Goal: Contribute content: Contribute content

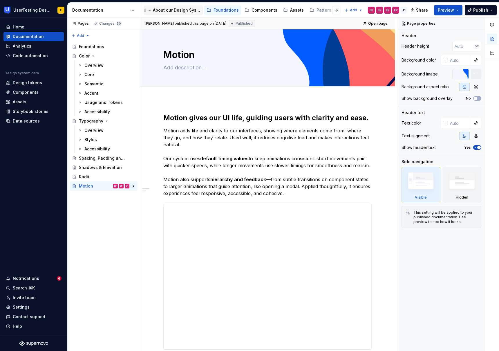
click at [179, 10] on div "About our Design System" at bounding box center [177, 10] width 48 height 6
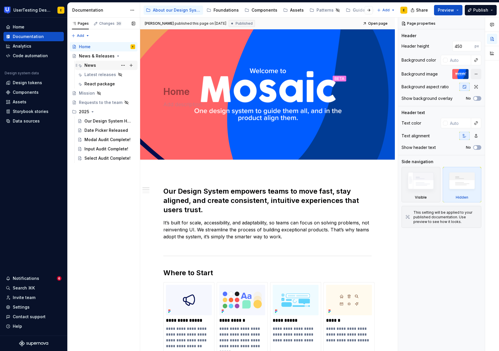
click at [93, 67] on div "News" at bounding box center [90, 65] width 12 height 6
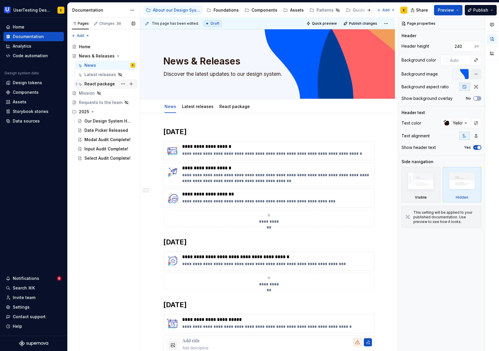
click at [100, 85] on div "React package" at bounding box center [99, 84] width 30 height 6
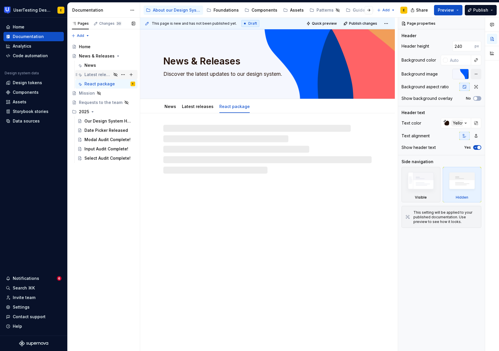
click at [99, 77] on div "Latest releases" at bounding box center [97, 75] width 27 height 6
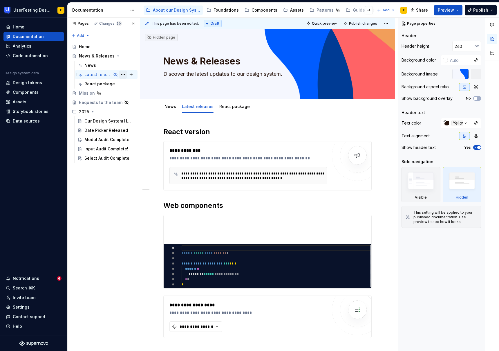
click at [123, 75] on button "Page tree" at bounding box center [123, 75] width 8 height 8
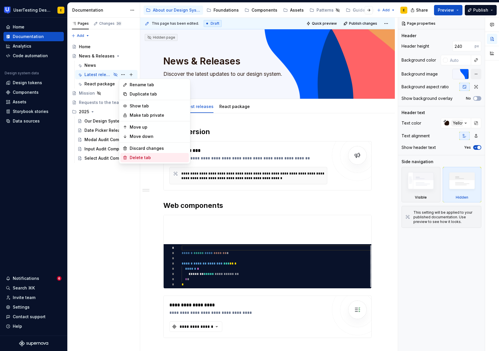
click at [155, 157] on div "Delete tab" at bounding box center [158, 158] width 57 height 6
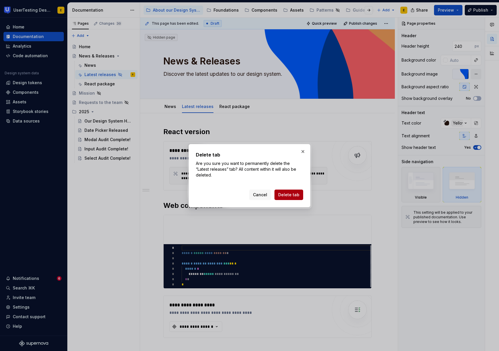
click at [295, 194] on span "Delete tab" at bounding box center [288, 195] width 21 height 6
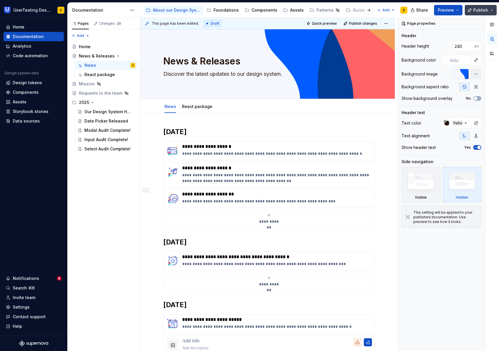
click at [489, 10] on button "Publish" at bounding box center [481, 10] width 32 height 10
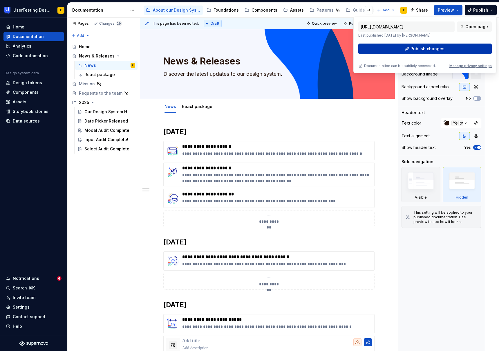
click at [433, 49] on span "Publish changes" at bounding box center [428, 49] width 34 height 6
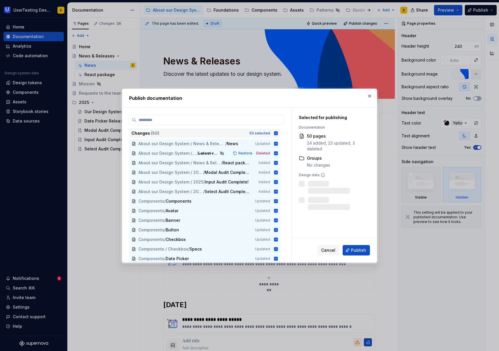
scroll to position [1, 0]
click at [278, 134] on icon at bounding box center [276, 133] width 4 height 4
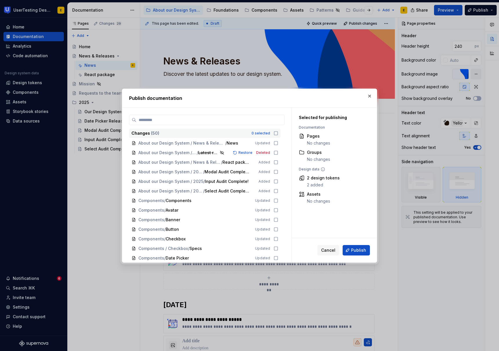
scroll to position [0, 0]
click at [278, 144] on icon at bounding box center [276, 143] width 5 height 5
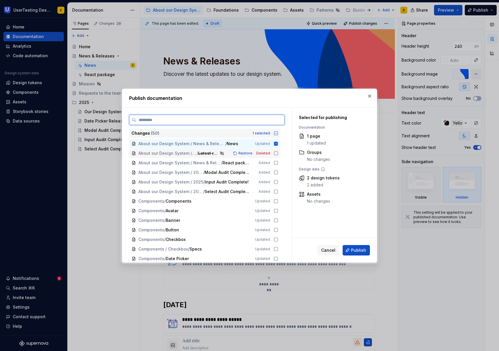
click at [278, 154] on icon at bounding box center [276, 153] width 5 height 5
click at [278, 162] on icon at bounding box center [276, 162] width 5 height 5
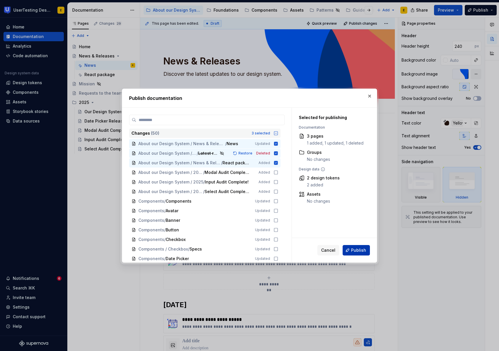
click at [361, 253] on button "Publish" at bounding box center [356, 250] width 27 height 10
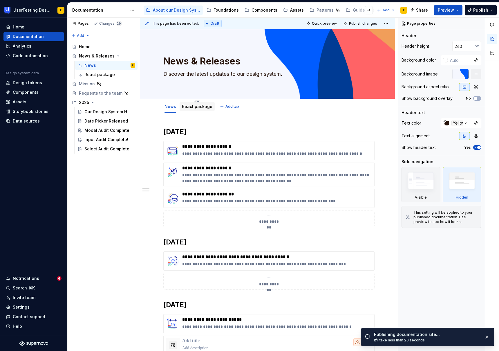
click at [196, 110] on div "React package" at bounding box center [197, 106] width 30 height 7
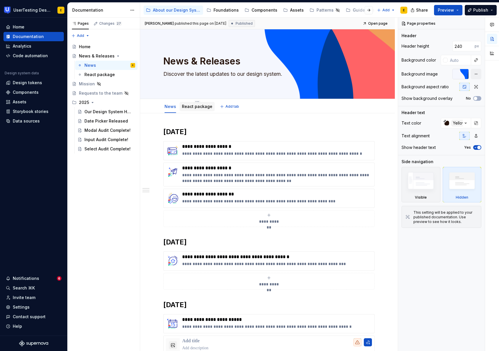
click at [200, 109] on div "React package" at bounding box center [197, 107] width 30 height 6
click at [195, 109] on div "React package" at bounding box center [197, 107] width 30 height 6
click at [187, 105] on link "React package" at bounding box center [197, 106] width 30 height 5
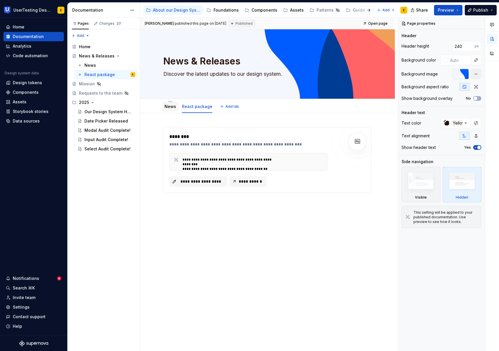
click at [167, 105] on link "News" at bounding box center [171, 106] width 12 height 5
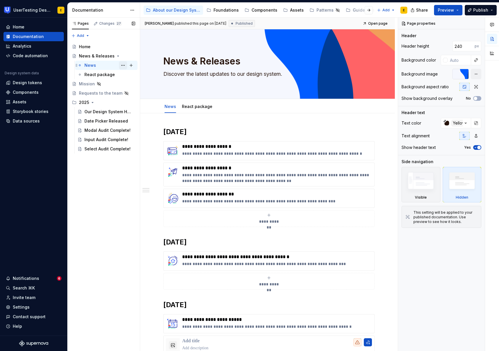
click at [123, 66] on button "Page tree" at bounding box center [123, 65] width 8 height 8
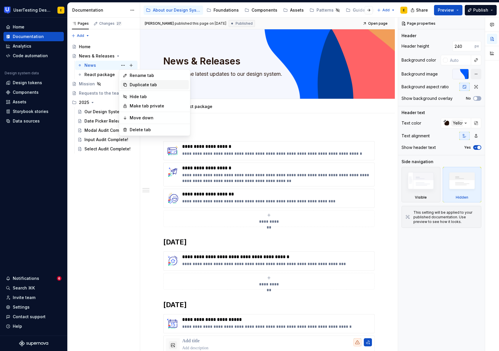
click at [145, 85] on div "Duplicate tab" at bounding box center [158, 85] width 57 height 6
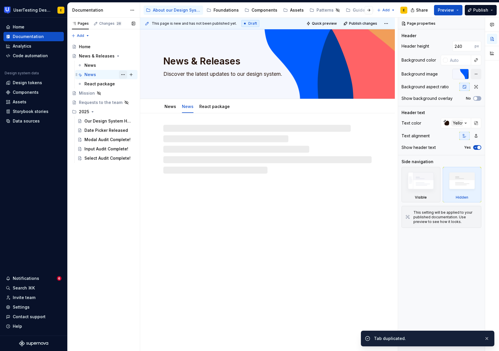
click at [124, 75] on button "Page tree" at bounding box center [123, 75] width 8 height 8
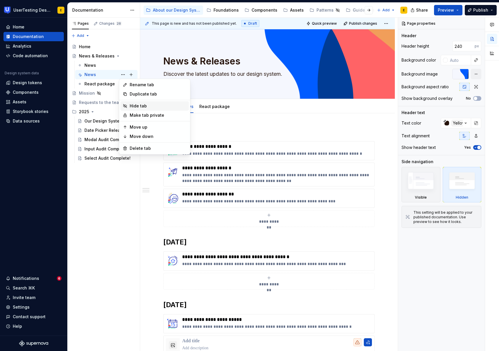
click at [137, 106] on div "Hide tab" at bounding box center [158, 106] width 57 height 6
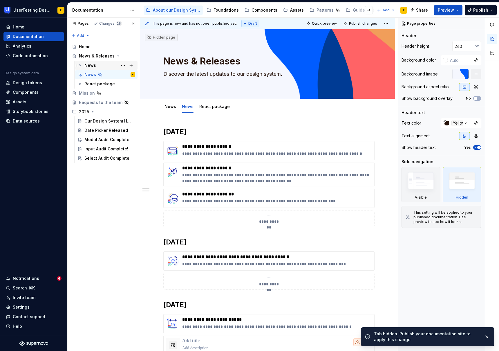
click at [103, 64] on div "News" at bounding box center [109, 65] width 51 height 8
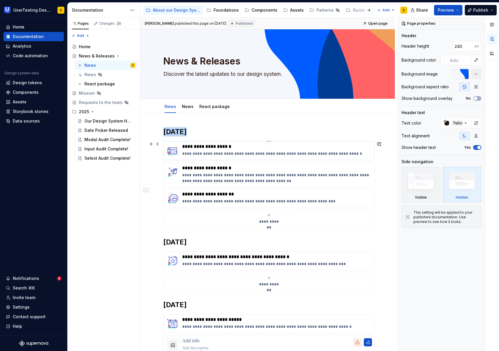
click at [167, 144] on img at bounding box center [173, 151] width 14 height 14
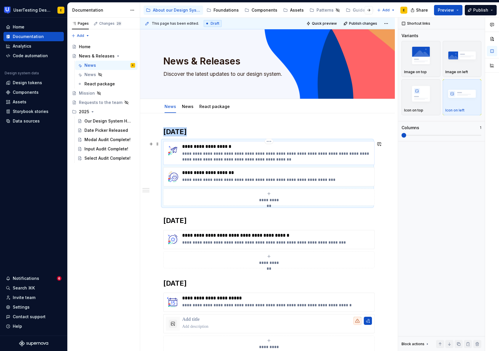
click at [169, 146] on img at bounding box center [173, 151] width 14 height 14
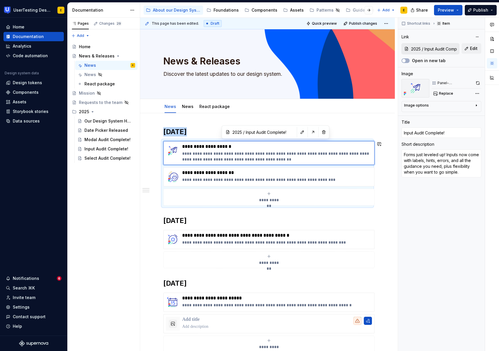
click at [171, 136] on div "**********" at bounding box center [267, 246] width 208 height 239
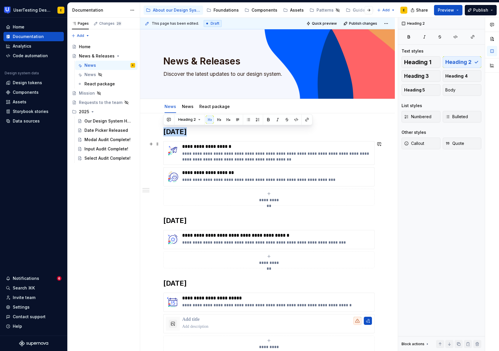
drag, startPoint x: 164, startPoint y: 130, endPoint x: 315, endPoint y: 198, distance: 165.5
click at [315, 198] on div "**********" at bounding box center [267, 246] width 208 height 239
click at [159, 143] on span at bounding box center [157, 144] width 5 height 8
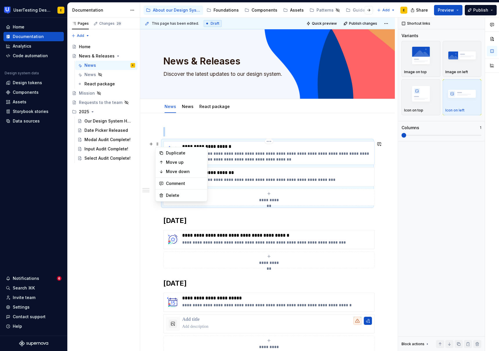
click at [163, 142] on div "**********" at bounding box center [268, 153] width 211 height 24
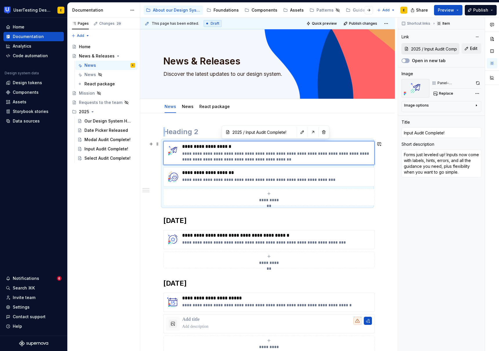
click at [163, 142] on div "**********" at bounding box center [267, 173] width 208 height 64
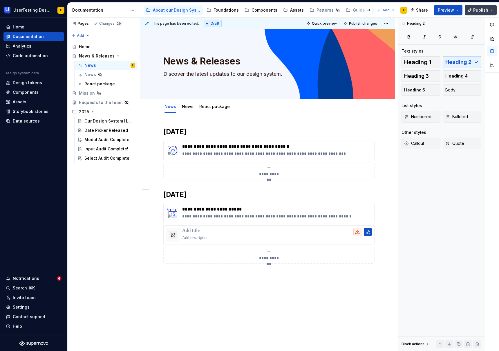
click at [491, 13] on button "Publish" at bounding box center [481, 10] width 32 height 10
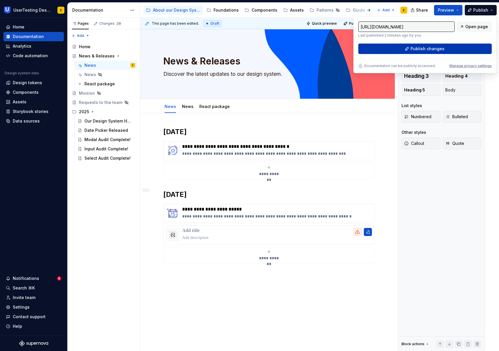
click at [425, 47] on span "Publish changes" at bounding box center [428, 49] width 34 height 6
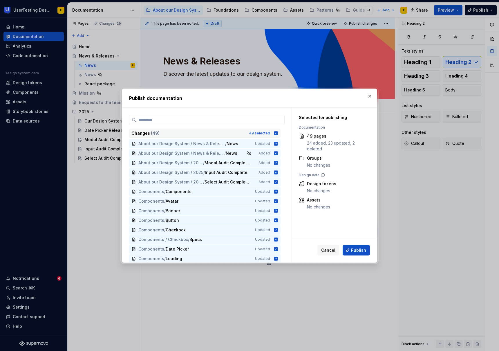
click at [278, 134] on icon at bounding box center [276, 133] width 4 height 4
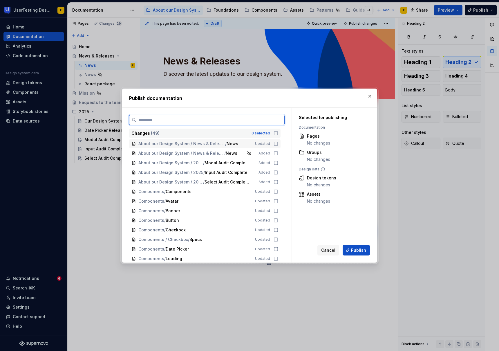
click at [278, 144] on icon at bounding box center [276, 143] width 5 height 5
click at [363, 251] on span "Publish" at bounding box center [358, 250] width 15 height 6
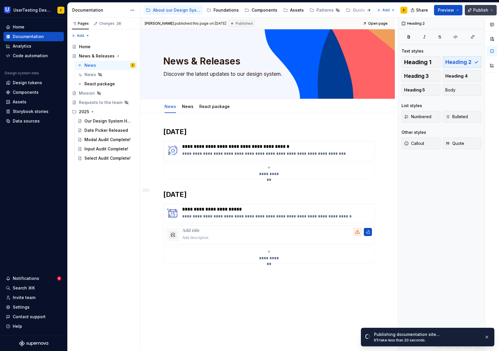
click at [490, 9] on button "Publish" at bounding box center [481, 10] width 32 height 10
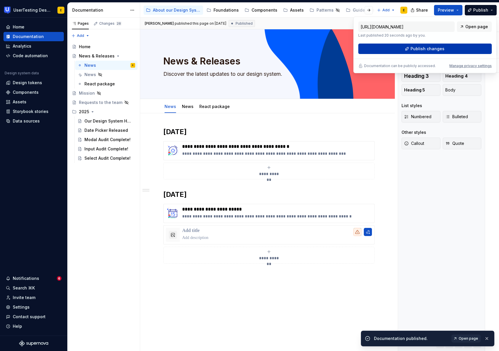
click at [431, 48] on span "Publish changes" at bounding box center [428, 49] width 34 height 6
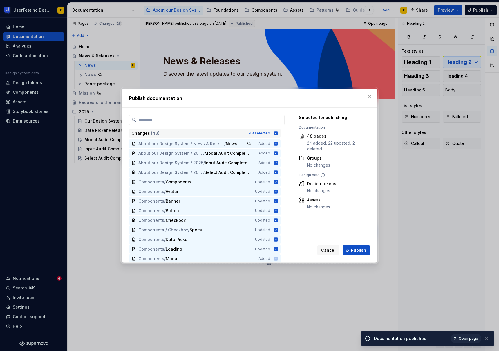
click at [278, 134] on icon at bounding box center [276, 133] width 4 height 4
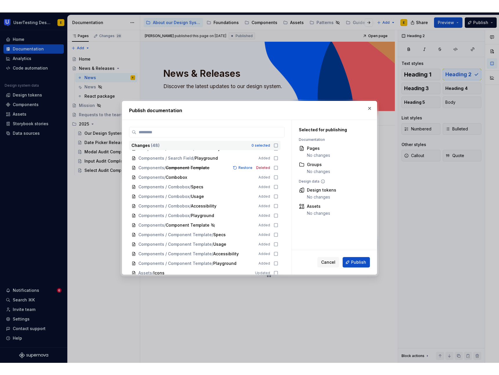
scroll to position [295, 0]
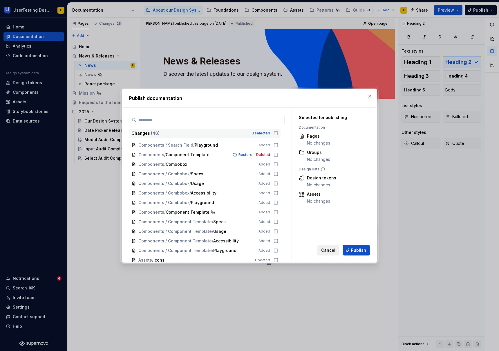
click at [332, 252] on span "Cancel" at bounding box center [328, 250] width 14 height 6
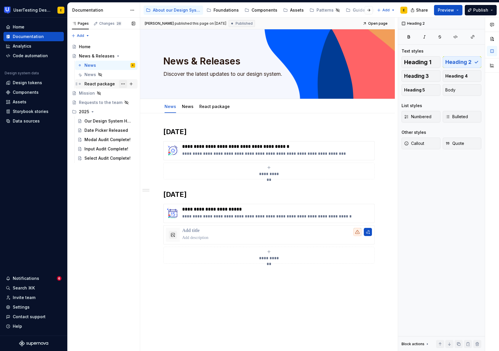
click at [122, 85] on button "Page tree" at bounding box center [123, 84] width 8 height 8
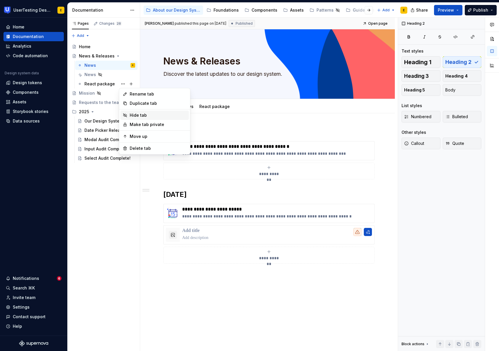
click at [140, 118] on div "Hide tab" at bounding box center [158, 115] width 57 height 6
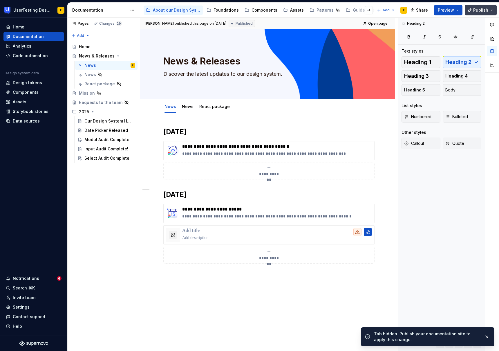
click at [491, 12] on button "Publish" at bounding box center [481, 10] width 32 height 10
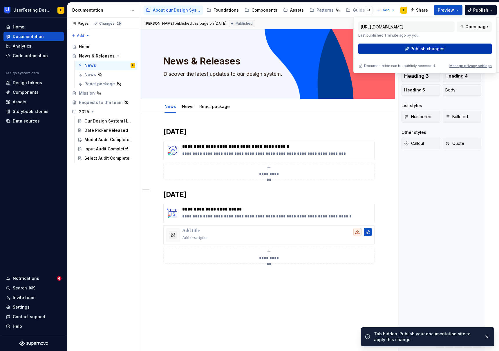
click at [432, 53] on button "Publish changes" at bounding box center [424, 49] width 133 height 10
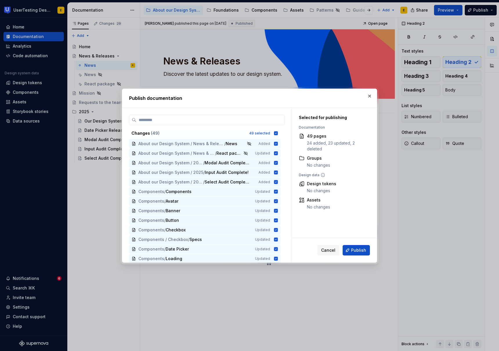
type textarea "*"
click at [278, 133] on icon at bounding box center [276, 133] width 4 height 4
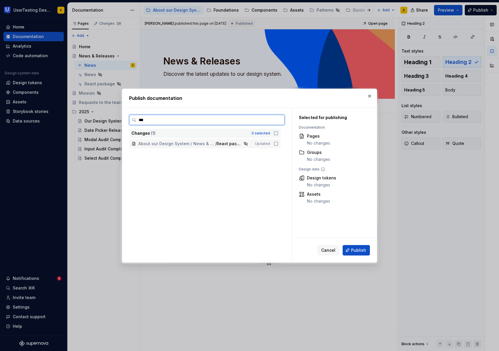
type input "****"
click at [278, 144] on icon at bounding box center [276, 143] width 5 height 5
click at [363, 251] on span "Publish" at bounding box center [358, 250] width 15 height 6
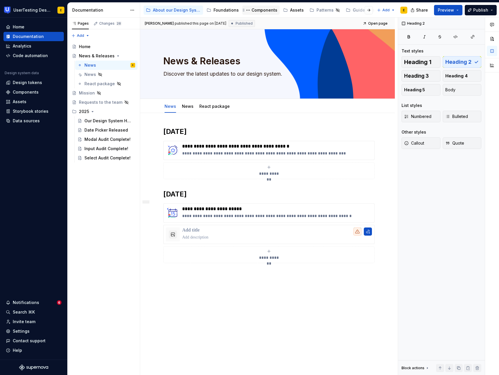
click at [263, 12] on div "Components" at bounding box center [265, 10] width 26 height 6
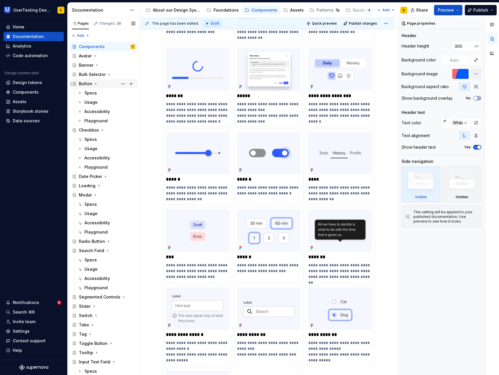
click at [95, 84] on icon "Page tree" at bounding box center [95, 84] width 5 height 5
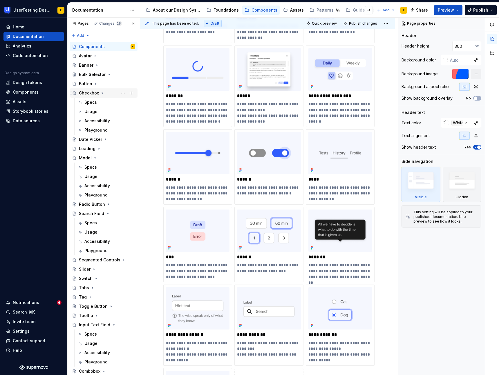
click at [102, 93] on icon "Page tree" at bounding box center [102, 93] width 1 height 1
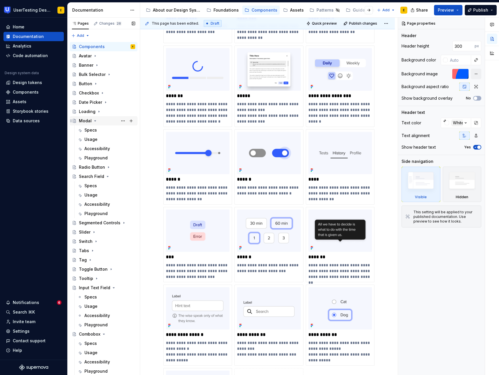
click at [95, 121] on icon "Page tree" at bounding box center [95, 121] width 1 height 1
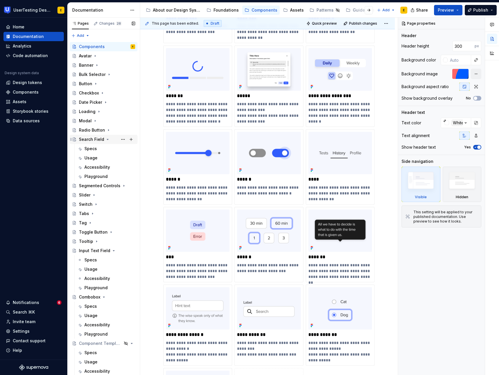
click at [106, 138] on icon "Page tree" at bounding box center [107, 139] width 5 height 5
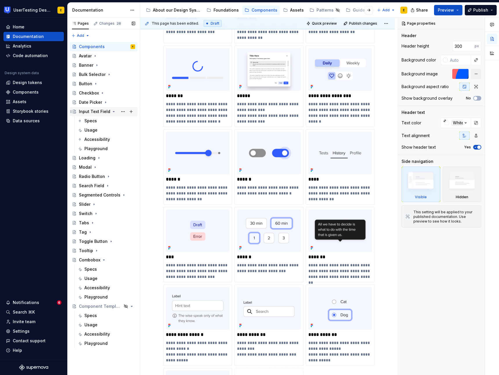
click at [112, 111] on icon "Page tree" at bounding box center [113, 111] width 5 height 5
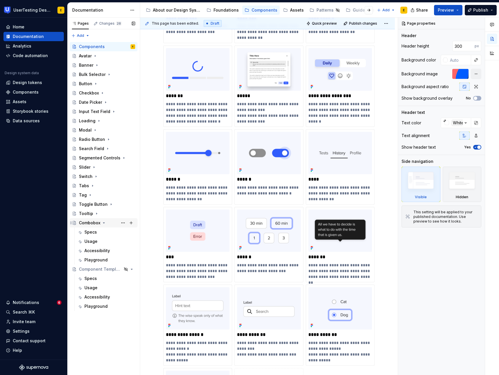
click at [104, 223] on icon "Page tree" at bounding box center [103, 223] width 1 height 1
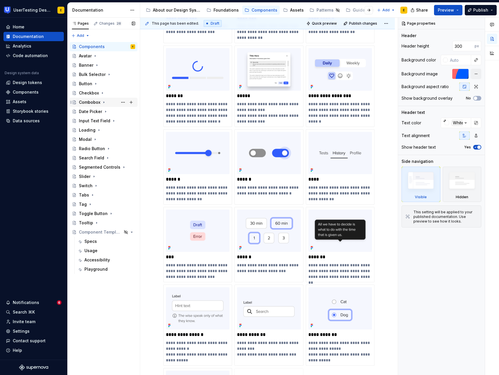
click at [91, 103] on div "Combobox" at bounding box center [89, 103] width 21 height 6
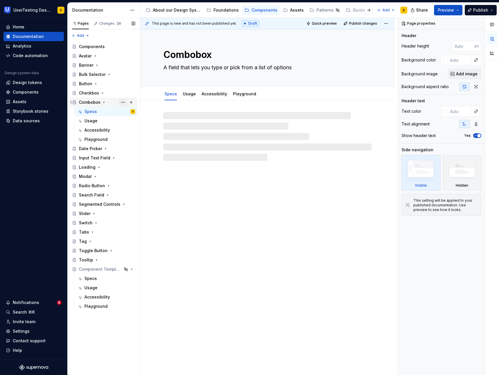
click at [124, 103] on button "Page tree" at bounding box center [123, 102] width 8 height 8
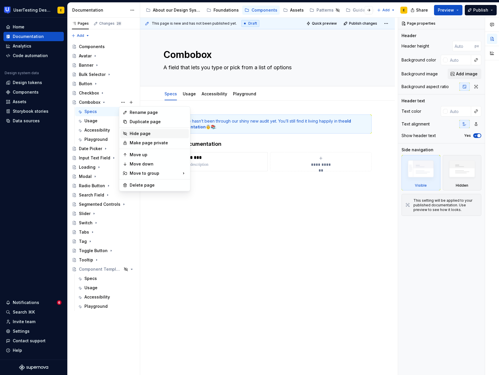
click at [142, 135] on div "Hide page" at bounding box center [158, 134] width 57 height 6
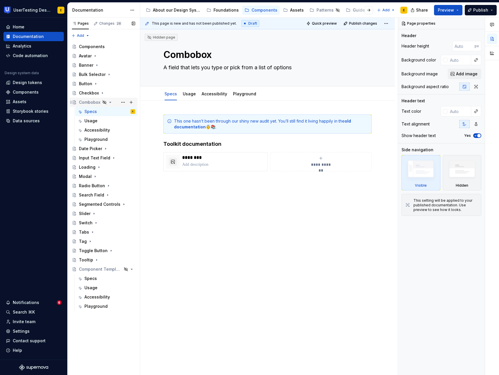
click at [110, 102] on icon "Page tree" at bounding box center [110, 102] width 1 height 1
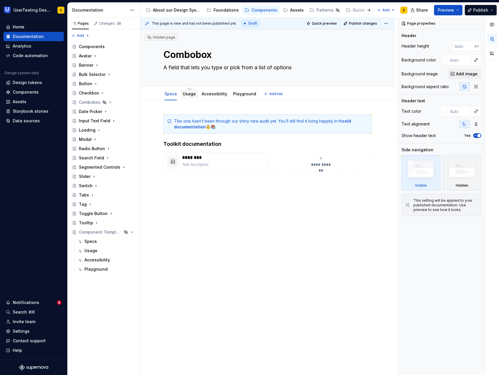
click at [192, 96] on link "Usage" at bounding box center [189, 93] width 13 height 5
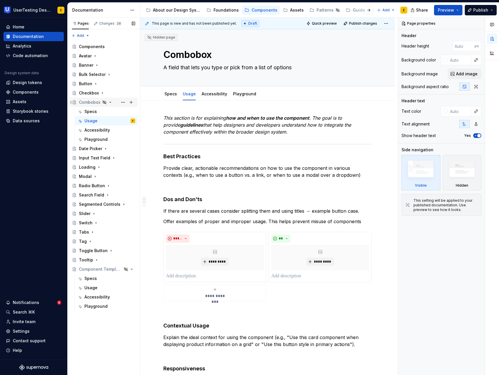
click at [94, 103] on div "Combobox" at bounding box center [89, 103] width 21 height 6
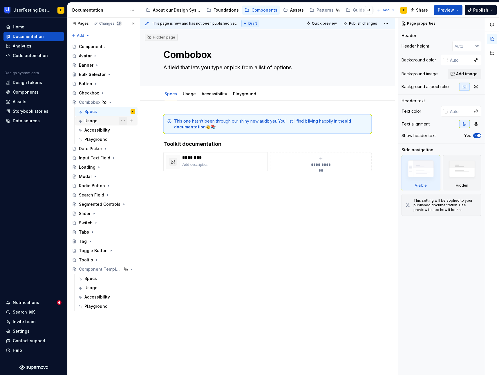
click at [122, 122] on button "Page tree" at bounding box center [123, 121] width 8 height 8
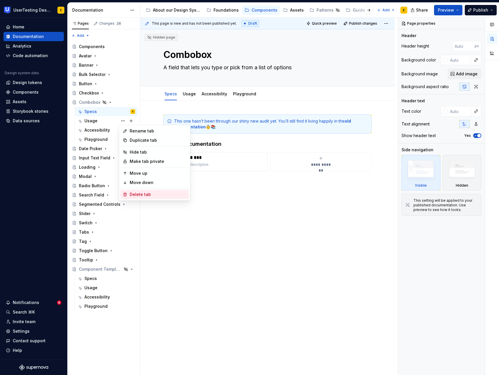
click at [146, 196] on div "Delete tab" at bounding box center [158, 195] width 57 height 6
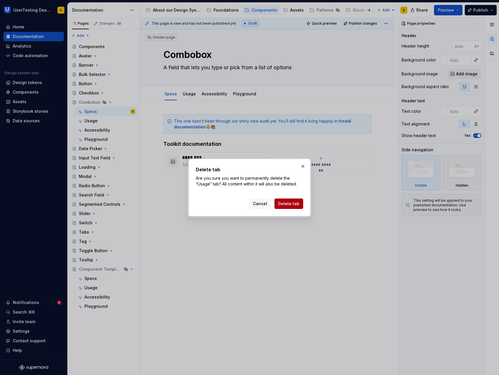
click at [294, 203] on span "Delete tab" at bounding box center [288, 204] width 21 height 6
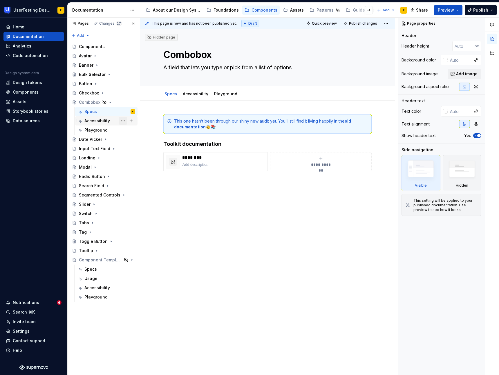
click at [122, 121] on button "Page tree" at bounding box center [123, 121] width 8 height 8
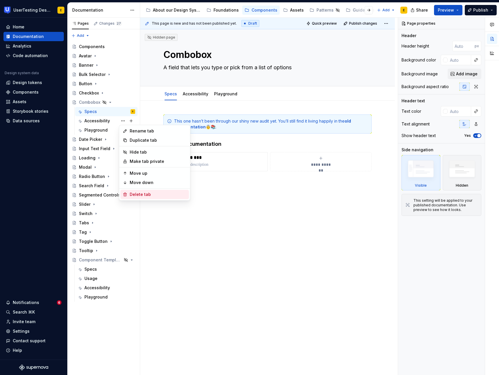
click at [151, 196] on div "Delete tab" at bounding box center [158, 195] width 57 height 6
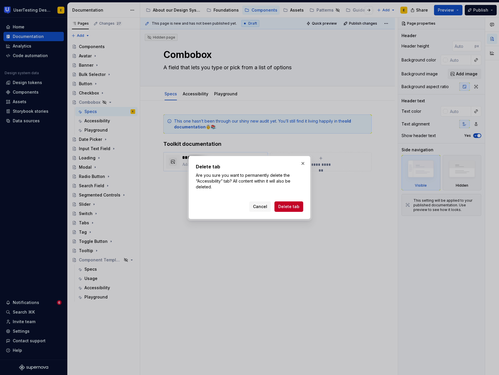
drag, startPoint x: 297, startPoint y: 207, endPoint x: 201, endPoint y: 163, distance: 105.4
click at [295, 207] on span "Delete tab" at bounding box center [288, 207] width 21 height 6
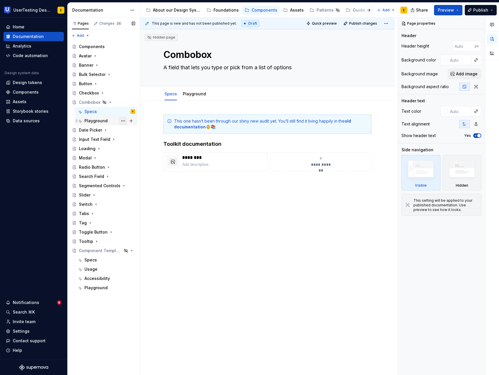
click at [122, 122] on button "Page tree" at bounding box center [123, 121] width 8 height 8
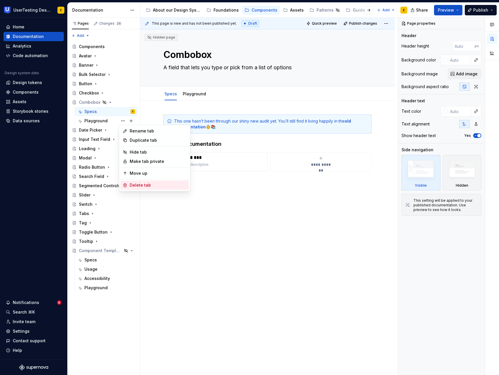
click at [154, 185] on div "Delete tab" at bounding box center [158, 185] width 57 height 6
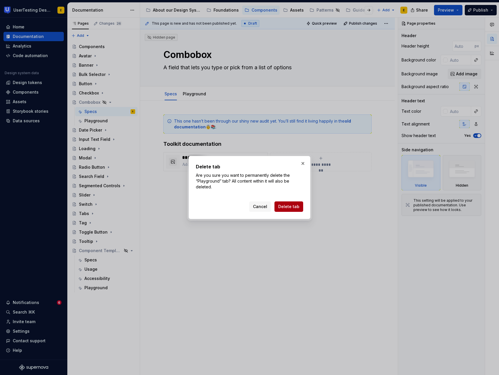
click at [297, 209] on span "Delete tab" at bounding box center [288, 207] width 21 height 6
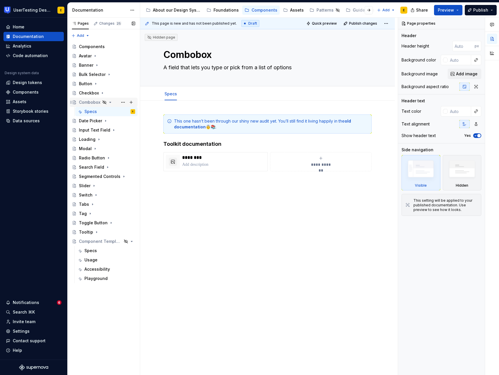
click at [87, 102] on div "Combobox" at bounding box center [89, 103] width 21 height 6
click at [124, 111] on button "Page tree" at bounding box center [123, 112] width 8 height 8
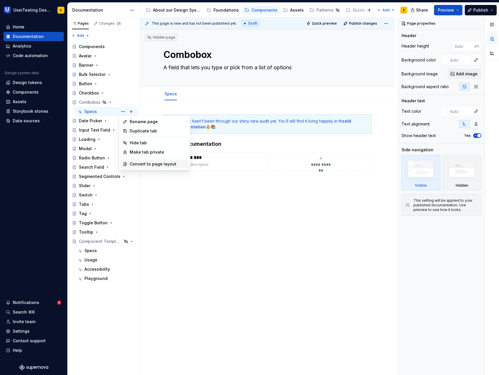
click at [165, 166] on div "Convert to page layout" at bounding box center [158, 164] width 57 height 6
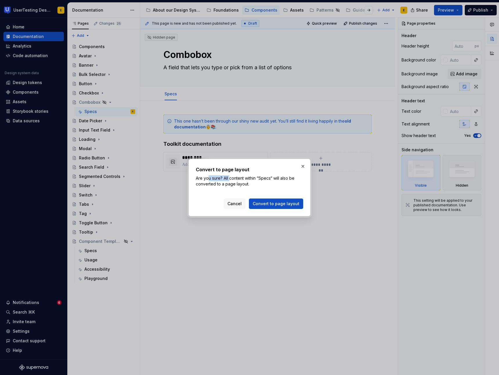
drag, startPoint x: 207, startPoint y: 180, endPoint x: 224, endPoint y: 179, distance: 16.8
click at [227, 179] on p "Are you sure? All content within “Specs“ will also be converted to a page layou…" at bounding box center [249, 182] width 107 height 12
click at [198, 180] on p "Are you sure? All content within “Specs“ will also be converted to a page layou…" at bounding box center [249, 182] width 107 height 12
drag, startPoint x: 196, startPoint y: 178, endPoint x: 252, endPoint y: 187, distance: 56.4
click at [252, 187] on p "Are you sure? All content within “Specs“ will also be converted to a page layou…" at bounding box center [249, 182] width 107 height 12
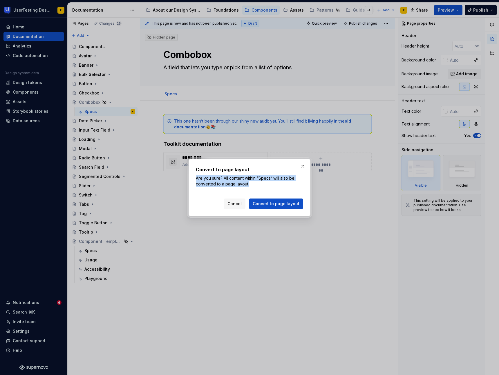
copy p "Are you sure? All content within “Specs“ will also be converted to a page layou…"
click at [292, 205] on span "Convert to page layout" at bounding box center [276, 204] width 47 height 6
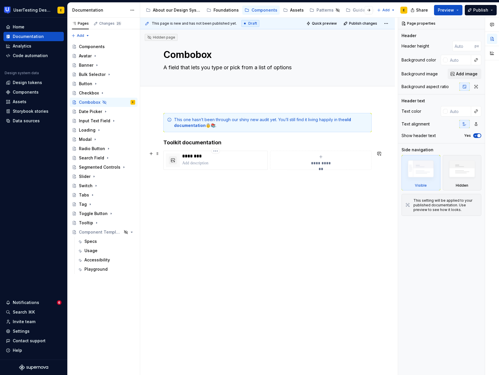
type textarea "*"
click at [177, 100] on div "**********" at bounding box center [267, 201] width 255 height 204
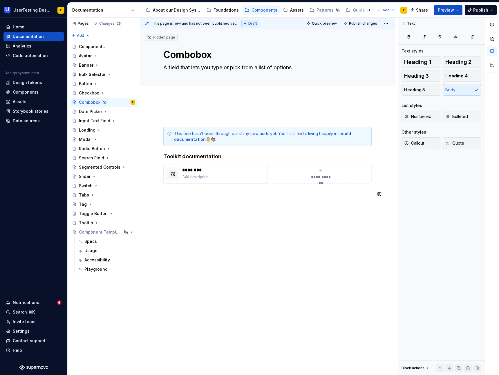
click at [218, 237] on div "**********" at bounding box center [269, 197] width 258 height 358
click at [168, 116] on p at bounding box center [267, 116] width 208 height 7
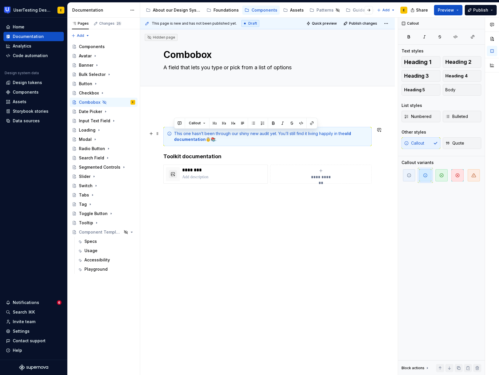
drag, startPoint x: 221, startPoint y: 140, endPoint x: 175, endPoint y: 132, distance: 46.8
click at [175, 132] on div "This one hasn’t been through our shiny new audit yet. You’ll still find it livi…" at bounding box center [271, 137] width 194 height 12
copy div "This one hasn’t been through our shiny new audit yet. You’ll still find it livi…"
click at [169, 113] on p at bounding box center [267, 116] width 208 height 7
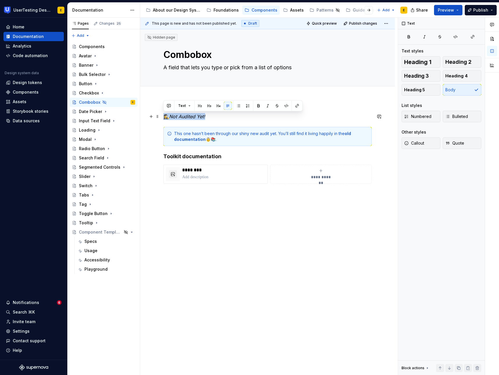
drag, startPoint x: 216, startPoint y: 117, endPoint x: 164, endPoint y: 115, distance: 52.3
click at [164, 115] on p "🕵️‍♀️ Not Audited Yet!" at bounding box center [267, 116] width 208 height 7
click at [267, 107] on button "button" at bounding box center [268, 106] width 8 height 8
click at [200, 107] on button "button" at bounding box center [200, 106] width 8 height 8
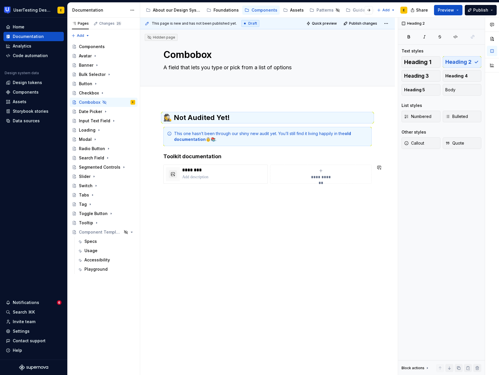
click at [270, 242] on div "**********" at bounding box center [267, 208] width 255 height 218
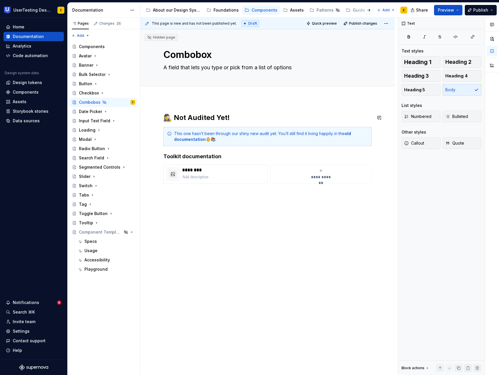
click at [169, 105] on div "**********" at bounding box center [267, 208] width 255 height 218
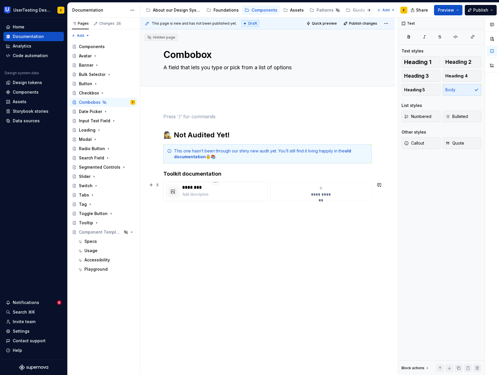
click at [230, 232] on div "**********" at bounding box center [267, 217] width 255 height 236
click at [162, 135] on div "**********" at bounding box center [269, 197] width 258 height 358
click at [162, 131] on div "**********" at bounding box center [267, 217] width 255 height 236
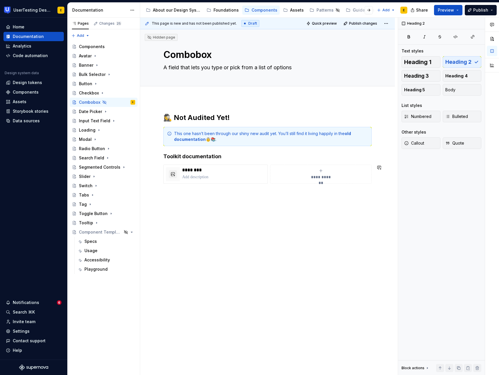
click at [232, 273] on div "**********" at bounding box center [267, 208] width 255 height 218
click at [164, 156] on h4 "Toolkit documentation" at bounding box center [267, 156] width 208 height 7
drag, startPoint x: 172, startPoint y: 118, endPoint x: 165, endPoint y: 119, distance: 7.5
click at [164, 118] on h2 "🕵️‍♀️ Not Audited Yet!" at bounding box center [267, 117] width 208 height 9
paste div
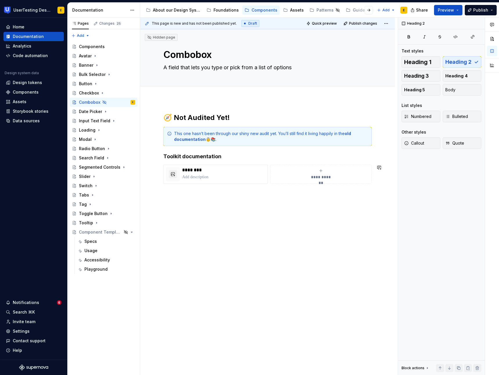
click at [255, 224] on div "**********" at bounding box center [267, 208] width 255 height 218
click at [94, 49] on div "Components" at bounding box center [92, 47] width 26 height 6
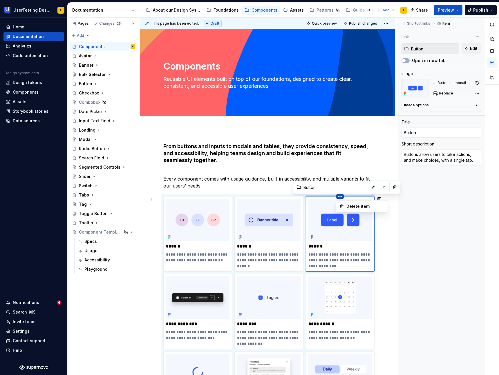
click at [251, 276] on html "UserTesting Design System E Home Documentation Analytics Code automation Design…" at bounding box center [249, 187] width 499 height 375
click at [318, 207] on html "UserTesting Design System E Home Documentation Analytics Code automation Design…" at bounding box center [249, 187] width 499 height 375
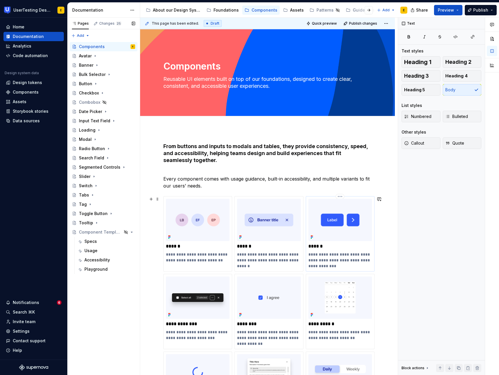
click at [319, 204] on img at bounding box center [340, 220] width 64 height 42
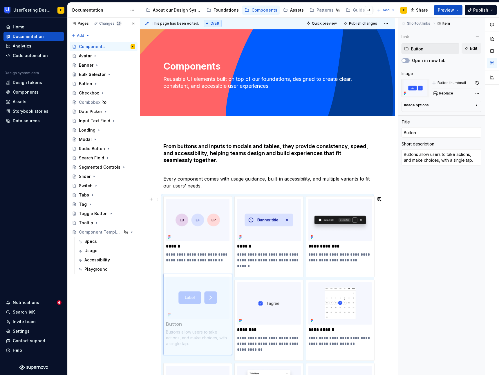
drag, startPoint x: 324, startPoint y: 204, endPoint x: 196, endPoint y: 285, distance: 151.4
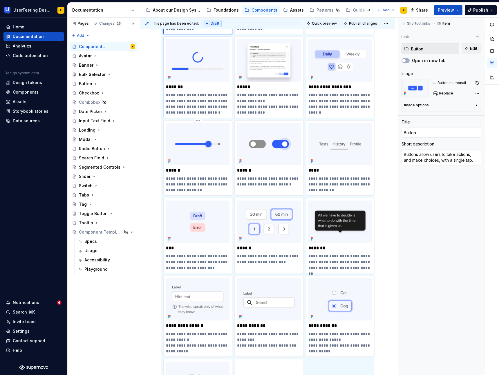
scroll to position [319, 0]
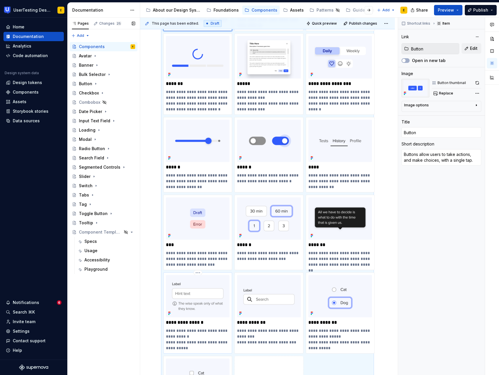
type textarea "*"
type input "Input Text Field"
type textarea "Input fields allow users to enter text or numbers into forms, dialogs or other …"
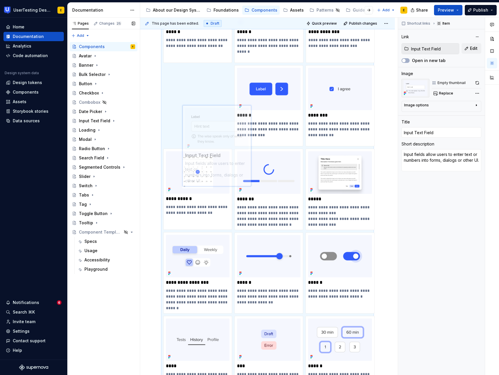
scroll to position [214, 0]
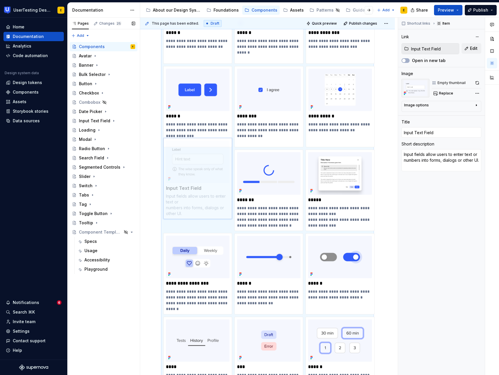
drag, startPoint x: 198, startPoint y: 276, endPoint x: 198, endPoint y: 146, distance: 129.4
click at [198, 146] on body "UserTesting Design System E Home Documentation Analytics Code automation Design…" at bounding box center [249, 187] width 499 height 375
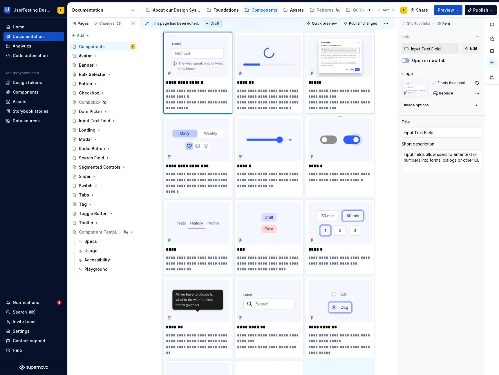
scroll to position [324, 0]
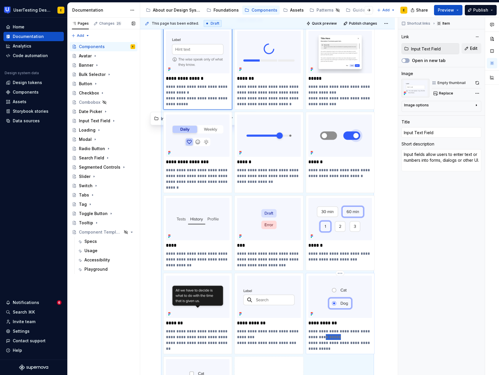
drag, startPoint x: 335, startPoint y: 339, endPoint x: 321, endPoint y: 332, distance: 15.4
click at [314, 338] on p "**********" at bounding box center [340, 340] width 64 height 23
type textarea "*"
type input "Radio Button"
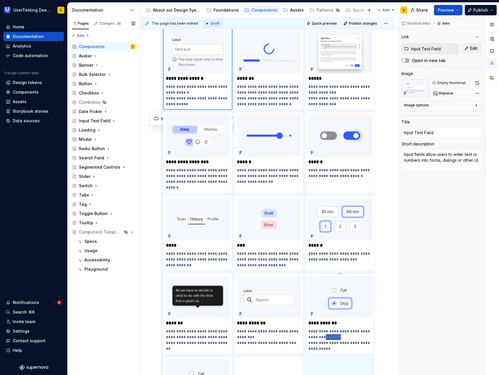
type textarea "A Radio button is a circular input that lets users select a single option from …"
type input "Radio Button"
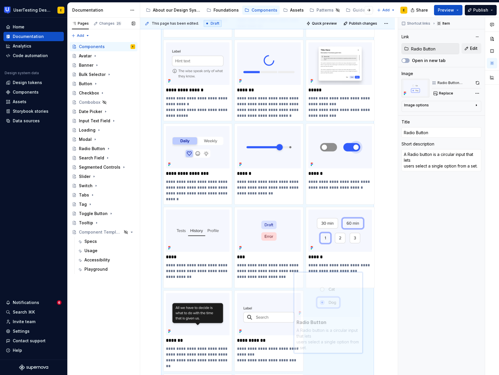
scroll to position [341, 0]
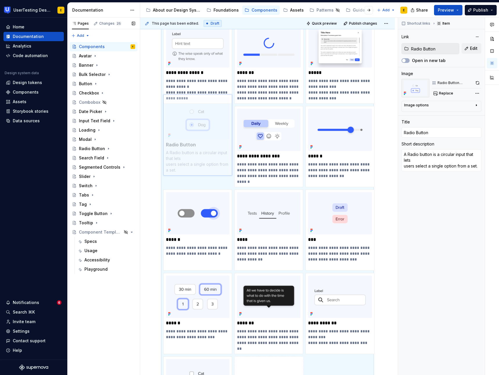
drag, startPoint x: 343, startPoint y: 276, endPoint x: 214, endPoint y: 118, distance: 203.9
click at [214, 118] on body "UserTesting Design System E Home Documentation Analytics Code automation Design…" at bounding box center [249, 187] width 499 height 375
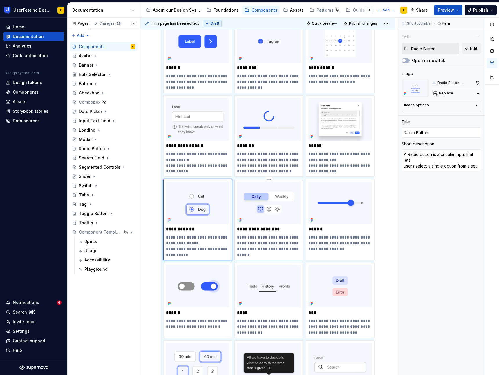
scroll to position [256, 0]
type textarea "*"
type input "Tabs"
type textarea "Tabs are used to quickly navigate between views within the same context."
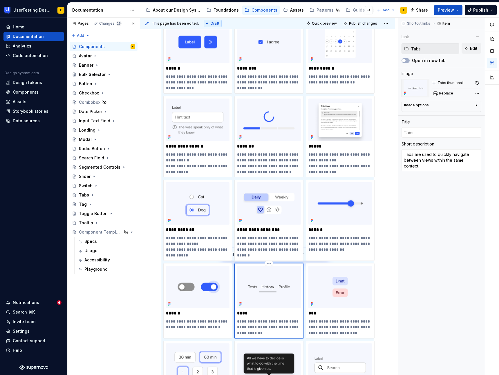
click at [273, 292] on img at bounding box center [269, 287] width 64 height 42
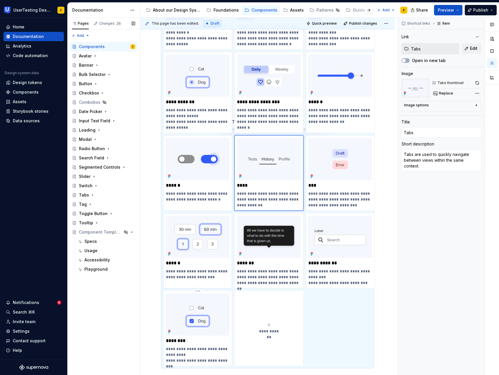
scroll to position [388, 0]
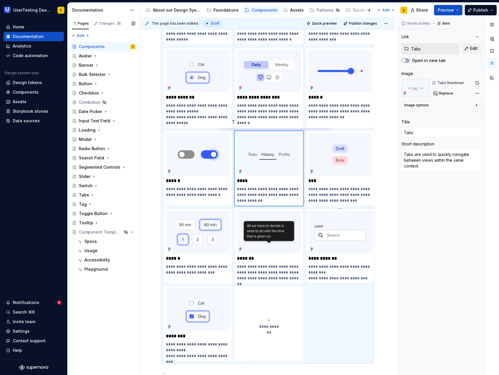
click at [337, 265] on p "**********" at bounding box center [340, 272] width 64 height 17
type textarea "*"
type input "Search Field"
type textarea "Helps the user when they are searching for something in particular."
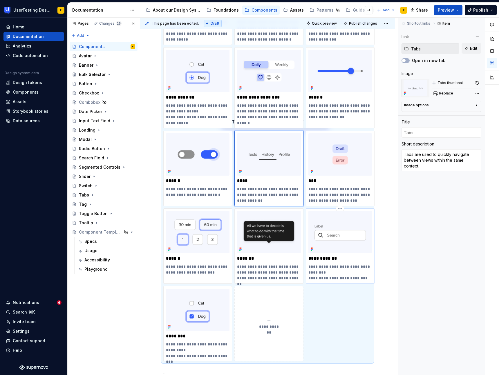
type input "Search Field"
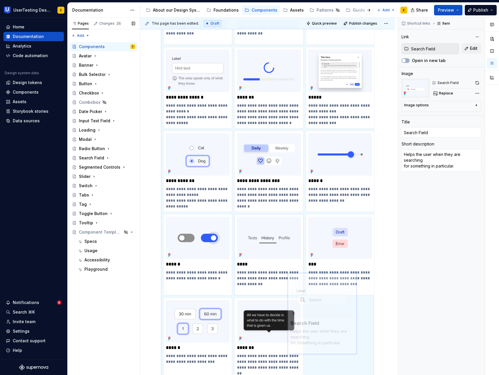
scroll to position [334, 0]
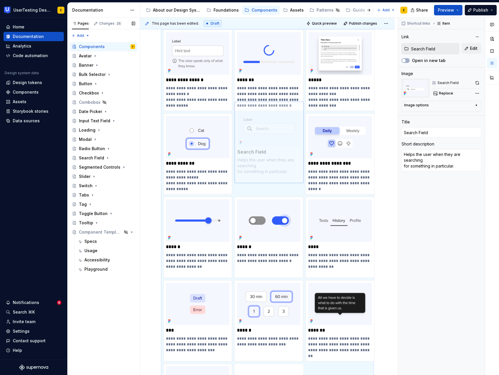
drag, startPoint x: 325, startPoint y: 284, endPoint x: 245, endPoint y: 122, distance: 180.6
click at [245, 122] on body "UserTesting Design System E Home Documentation Analytics Code automation Design…" at bounding box center [249, 187] width 499 height 375
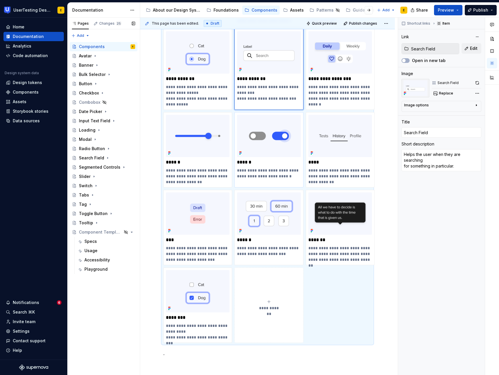
scroll to position [408, 0]
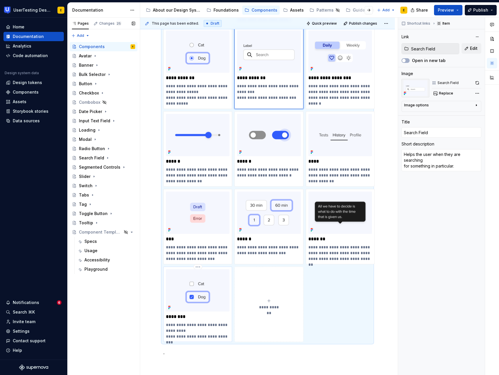
type textarea "*"
type input "Checkbox"
type textarea "A checkbox is a square input that lets users select or deselect options."
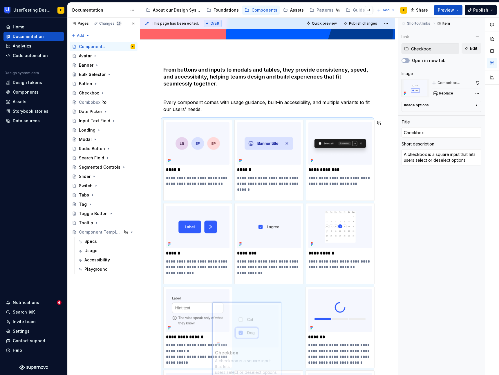
scroll to position [84, 0]
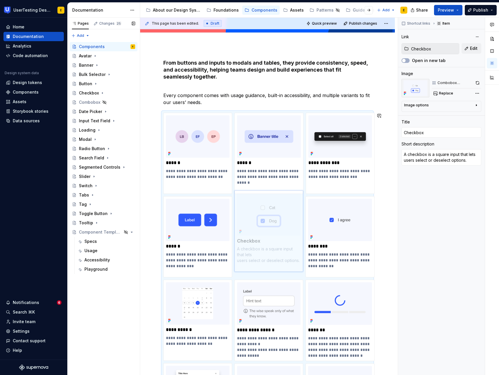
drag, startPoint x: 213, startPoint y: 273, endPoint x: 270, endPoint y: 211, distance: 84.6
click at [270, 211] on body "UserTesting Design System E Home Documentation Analytics Code automation Design…" at bounding box center [249, 187] width 499 height 375
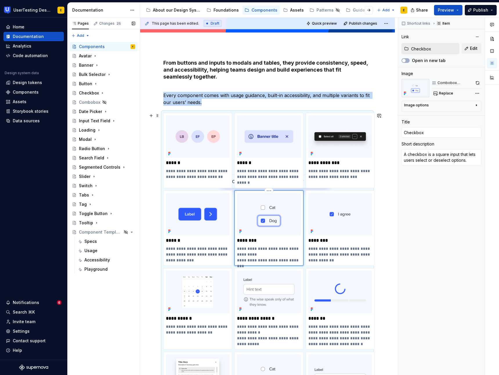
click at [286, 201] on img at bounding box center [269, 214] width 64 height 42
click at [268, 192] on html "UserTesting Design System E Home Documentation Analytics Code automation Design…" at bounding box center [249, 187] width 499 height 375
click at [254, 241] on html "UserTesting Design System E Home Documentation Analytics Code automation Design…" at bounding box center [249, 187] width 499 height 375
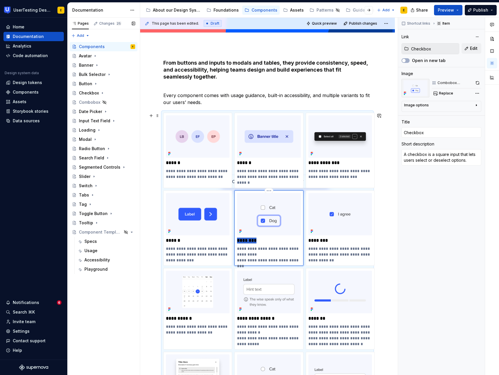
drag, startPoint x: 260, startPoint y: 241, endPoint x: 238, endPoint y: 242, distance: 22.6
click at [238, 242] on p "********" at bounding box center [269, 241] width 64 height 6
type textarea "*"
type input "C"
type textarea "*"
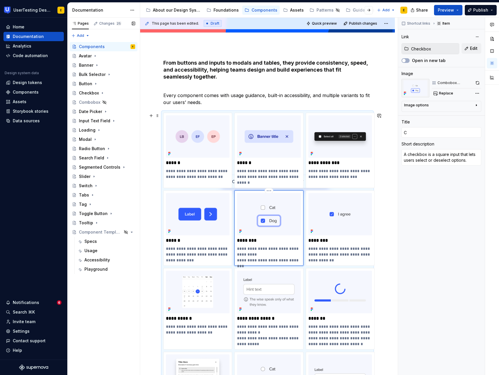
type input "Co"
type textarea "*"
type input "Com"
type textarea "*"
type input "Comb"
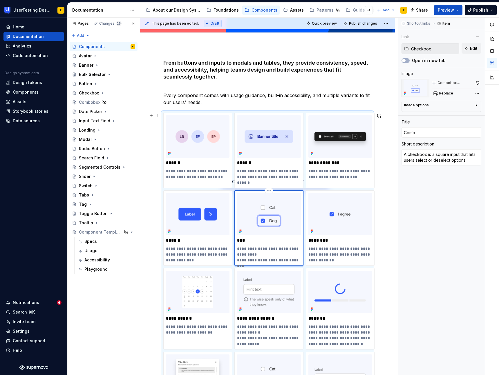
type textarea "*"
type input "Combo"
type textarea "*"
type input "Combob"
type textarea "*"
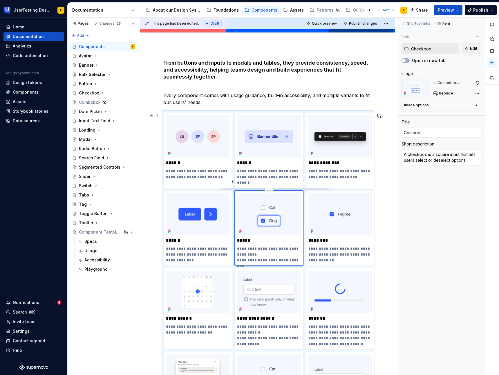
type input "Combobo"
type textarea "*"
type input "Combobox"
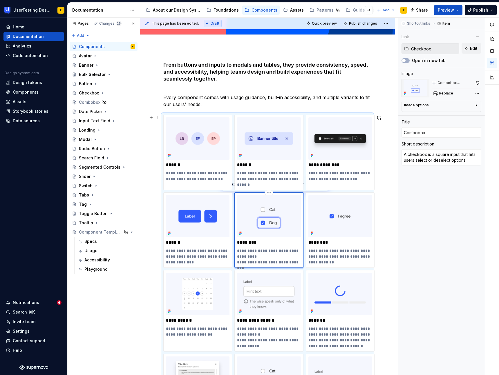
scroll to position [80, 0]
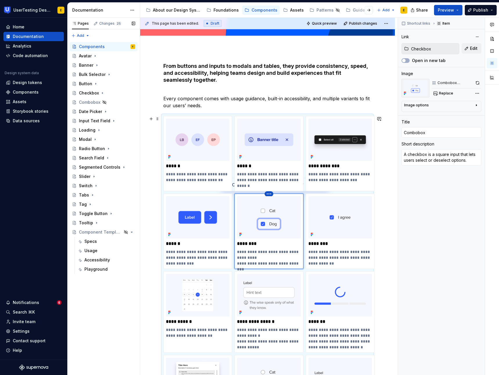
click at [270, 194] on html "UserTesting Design System E Home Documentation Analytics Code automation Design…" at bounding box center [249, 187] width 499 height 375
click at [285, 204] on div "Delete item" at bounding box center [294, 204] width 38 height 6
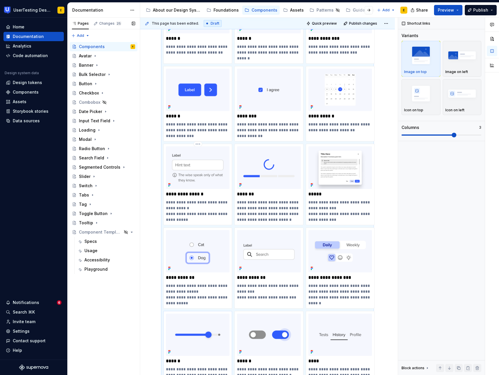
scroll to position [221, 0]
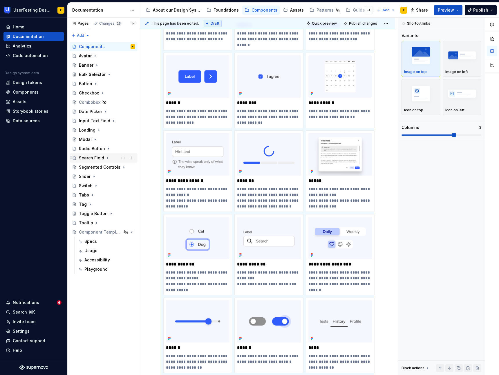
click at [95, 158] on div "Search Field" at bounding box center [91, 158] width 25 height 6
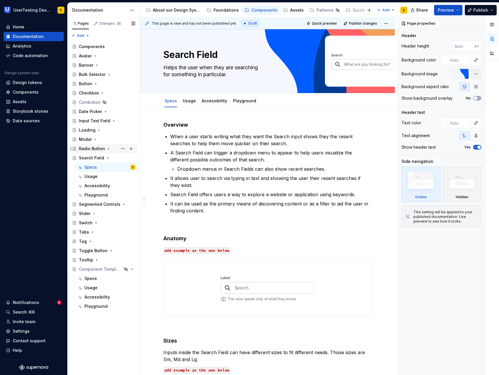
click at [90, 149] on div "Radio Button" at bounding box center [92, 149] width 26 height 6
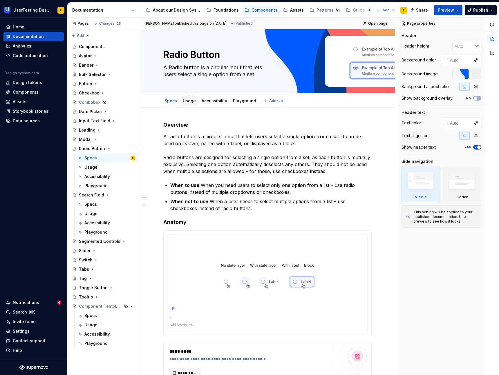
click at [187, 98] on link "Usage" at bounding box center [189, 100] width 13 height 5
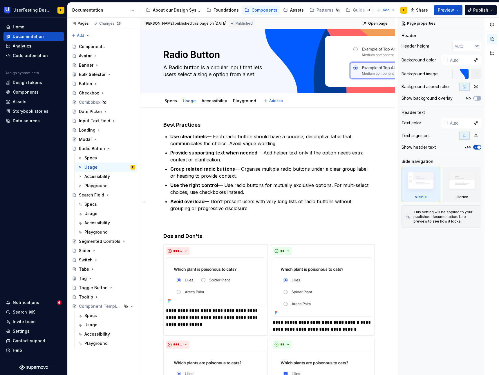
type textarea "*"
drag, startPoint x: 212, startPoint y: 138, endPoint x: 211, endPoint y: 145, distance: 7.6
click at [212, 138] on p "Use clear labels — Each radio button should have a concise, descriptive label t…" at bounding box center [270, 140] width 201 height 14
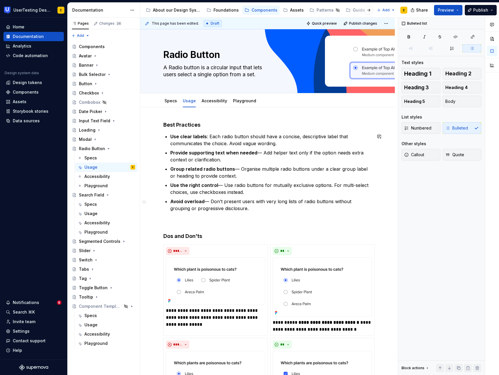
scroll to position [18, 0]
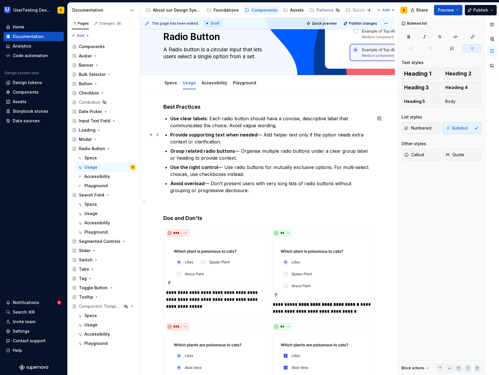
click at [260, 135] on p "Provide supporting text when needed — Add helper text only if the option needs …" at bounding box center [270, 138] width 201 height 14
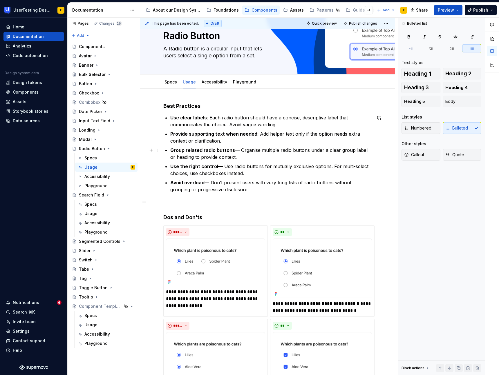
click at [236, 151] on p "Group related radio buttons — Organise multiple radio buttons under a clear gro…" at bounding box center [270, 154] width 201 height 14
click at [222, 166] on p "Use the right control — Use radio buttons for mutually exclusive options. For m…" at bounding box center [270, 170] width 201 height 14
click at [210, 184] on p "Avoid overload — Don’t present users with very long lists of radio buttons with…" at bounding box center [270, 186] width 201 height 14
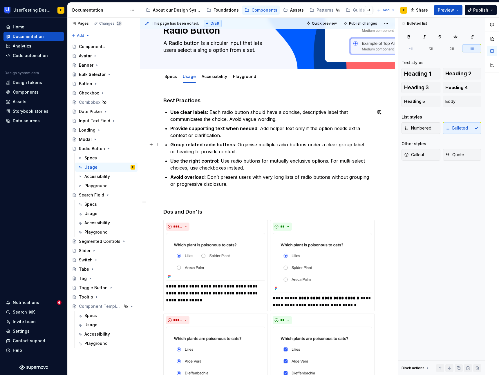
click at [251, 145] on p "Group related radio buttons : Organise multiple radio buttons under a clear gro…" at bounding box center [270, 148] width 201 height 14
click at [274, 175] on p "Avoid overload : Don’t present users with very long lists of radio buttons with…" at bounding box center [270, 181] width 201 height 14
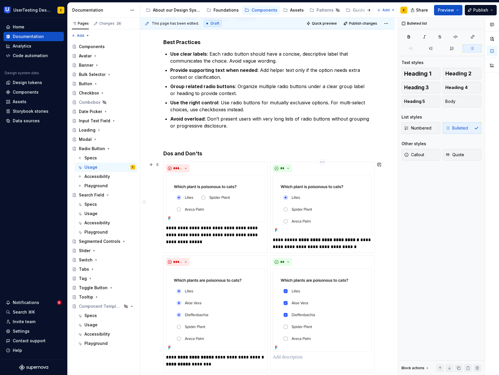
scroll to position [0, 0]
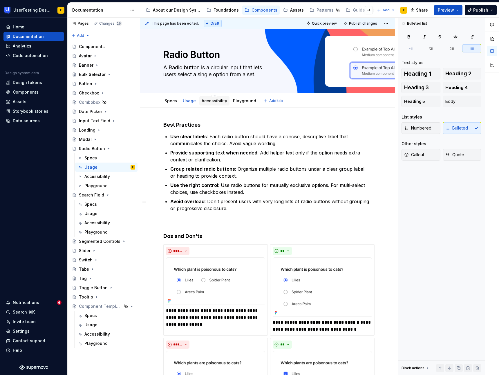
click at [215, 99] on link "Accessibility" at bounding box center [215, 100] width 26 height 5
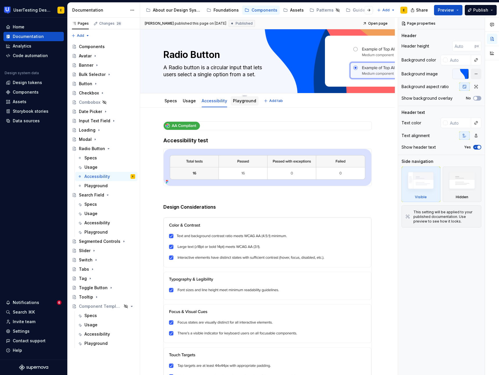
click at [242, 102] on link "Playground" at bounding box center [244, 100] width 23 height 5
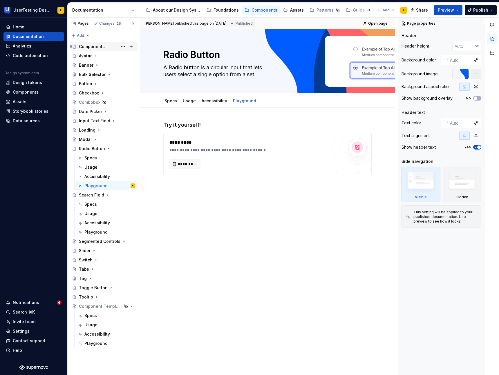
click at [91, 47] on div "Components" at bounding box center [92, 47] width 26 height 6
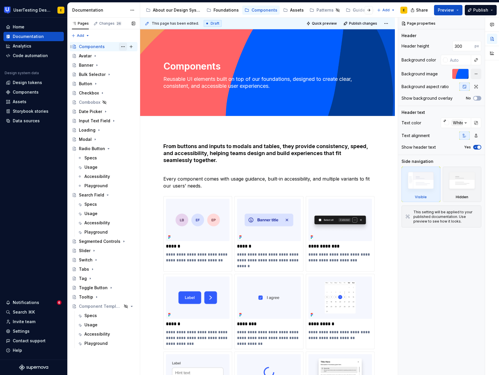
click at [124, 46] on button "Page tree" at bounding box center [123, 47] width 8 height 8
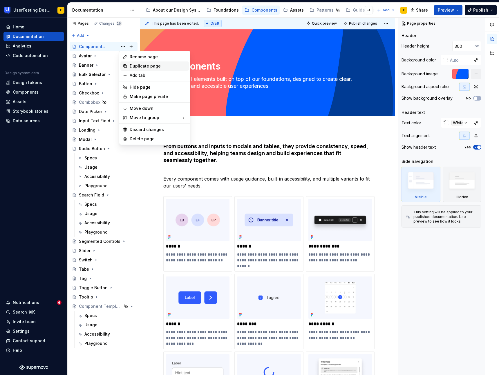
click at [142, 66] on div "Duplicate page" at bounding box center [158, 66] width 57 height 6
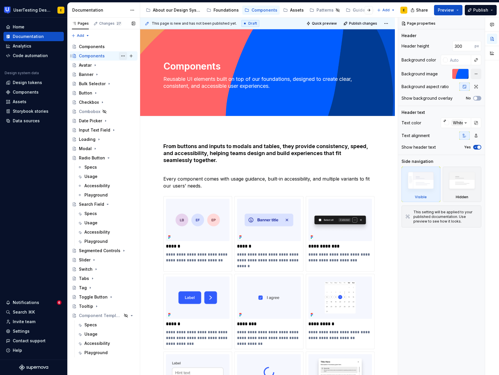
click at [123, 56] on button "Page tree" at bounding box center [123, 56] width 8 height 8
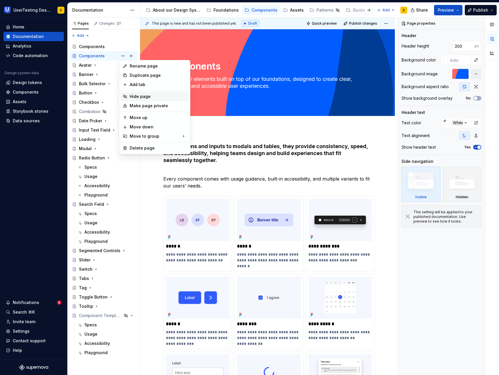
click at [145, 97] on div "Hide page" at bounding box center [158, 97] width 57 height 6
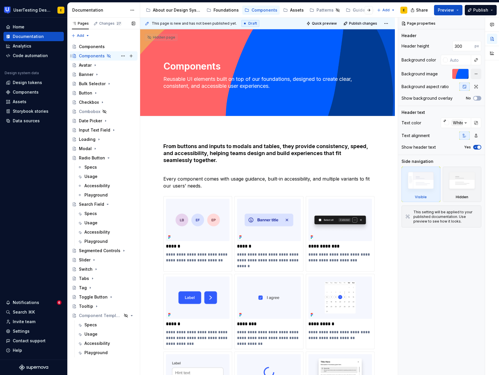
click at [86, 57] on div "Components" at bounding box center [92, 56] width 26 height 6
click at [206, 67] on textarea "Components" at bounding box center [266, 66] width 208 height 14
type textarea "*"
type textarea "R"
type textarea "*"
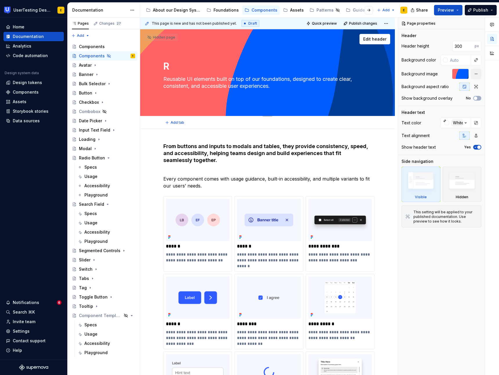
type textarea "Re"
type textarea "*"
type textarea "Rea"
type textarea "*"
type textarea "Read"
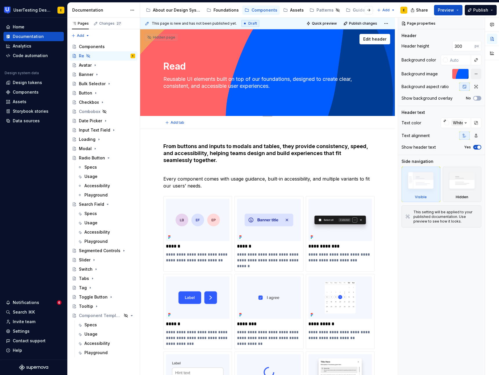
type textarea "*"
type textarea "Ready"
type textarea "*"
type textarea "Ready"
type textarea "*"
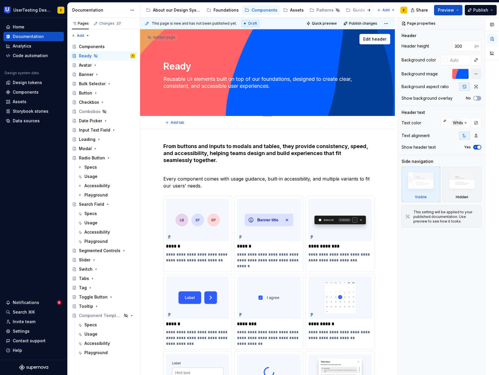
type textarea "Ready t"
type textarea "*"
type textarea "Ready to"
type textarea "*"
type textarea "Ready to"
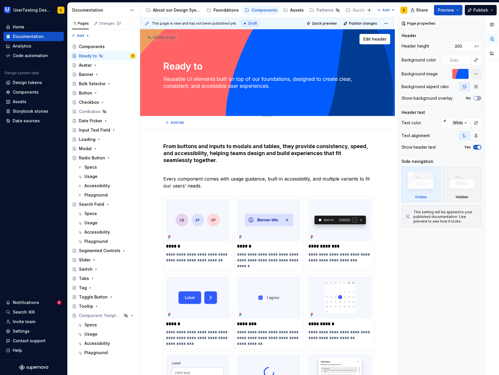
type textarea "*"
type textarea "Ready to"
type textarea "*"
type textarea "Ready t"
type textarea "*"
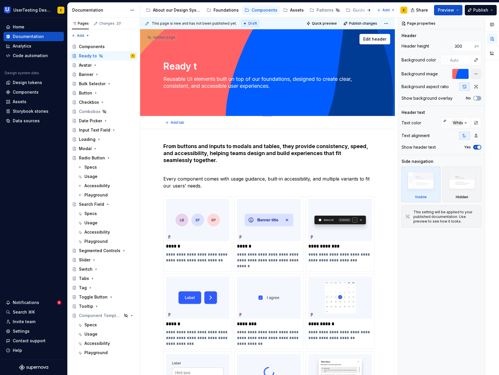
type textarea "Ready"
type textarea "*"
type textarea "Ready"
type textarea "*"
type textarea "Read"
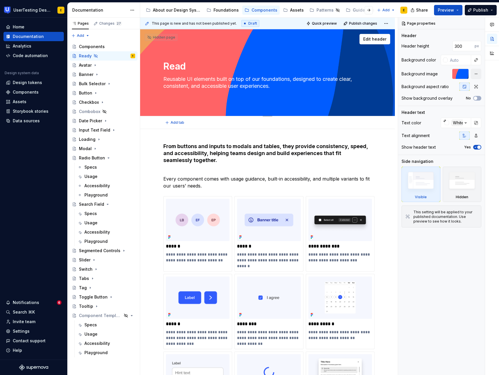
type textarea "*"
type textarea "Rea"
type textarea "*"
type textarea "Re"
type textarea "*"
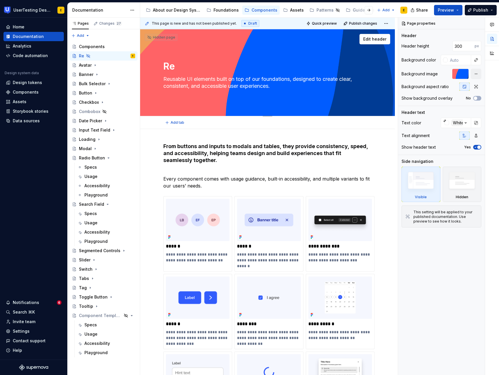
type textarea "R"
type textarea "*"
type textarea "Untitled page"
type textarea "*"
type textarea "Untitled pageN"
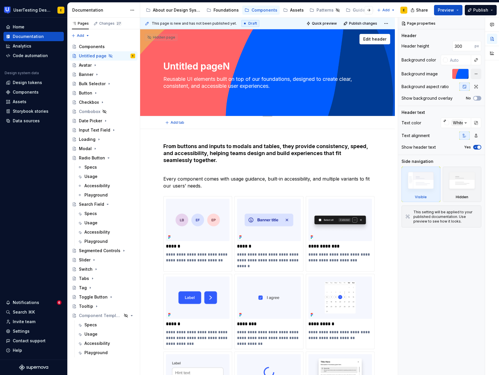
type textarea "*"
type textarea "Untitled pageNe"
type textarea "*"
type textarea "Untitled pageNew"
type textarea "*"
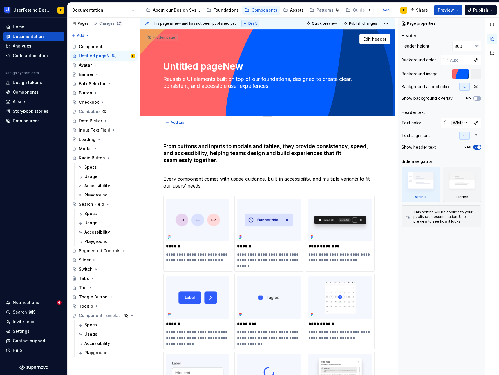
type textarea "Untitled pageNew"
type textarea "*"
type textarea "Untitled pageNew c"
type textarea "*"
type textarea "Untitled pageNew co"
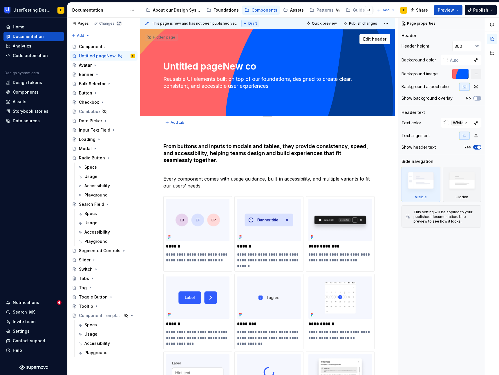
type textarea "*"
type textarea "Untitled pageNew com"
type textarea "*"
type textarea "Untitled pageNew comp"
type textarea "*"
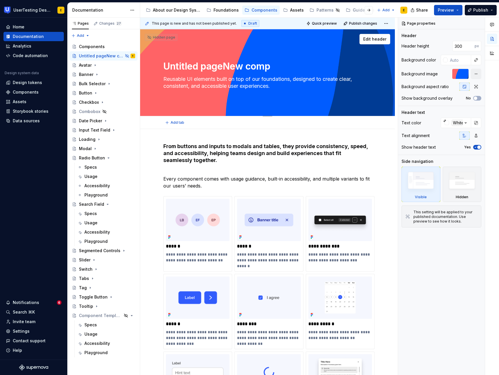
type textarea "Untitled pageNew compo"
type textarea "*"
type textarea "Untitled pageNew compon"
type textarea "*"
type textarea "Untitled pageNew compone"
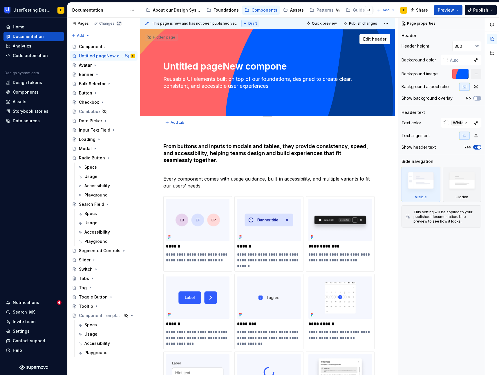
type textarea "*"
type textarea "Untitled pageNew componen"
type textarea "*"
type textarea "Untitled pageNew component"
type textarea "*"
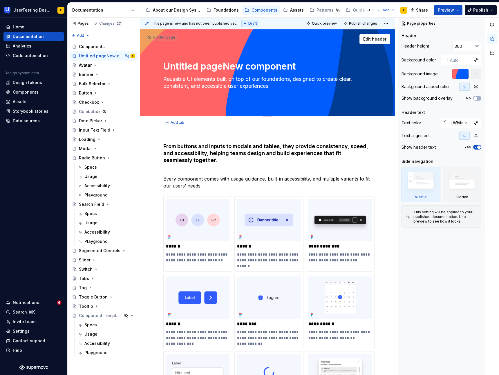
type textarea "Untitled pageNew components"
type textarea "*"
type textarea "Untitled pageNew components"
type textarea "*"
type textarea "Untitled pageNew components t"
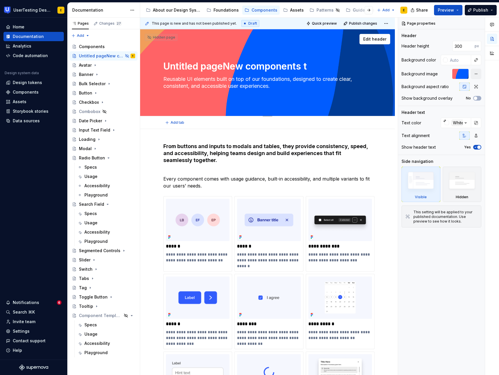
type textarea "*"
type textarea "Untitled pageNew components to"
type textarea "*"
type textarea "Untitled pageNew components to"
type textarea "*"
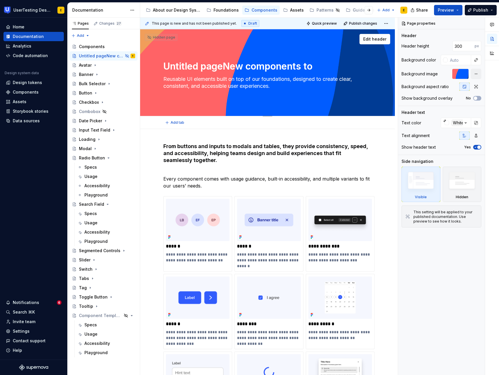
type textarea "Untitled pageNew components to a"
type textarea "*"
type textarea "Untitled pageNew components to"
type textarea "*"
type textarea "Untitled pageNew components to b"
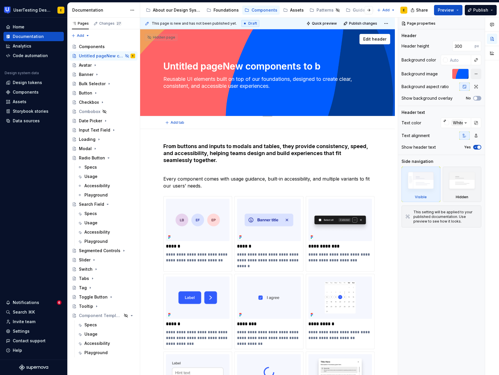
type textarea "*"
type textarea "Untitled pageNew components to be"
type textarea "*"
type textarea "Untitled pageNew components to be"
type textarea "*"
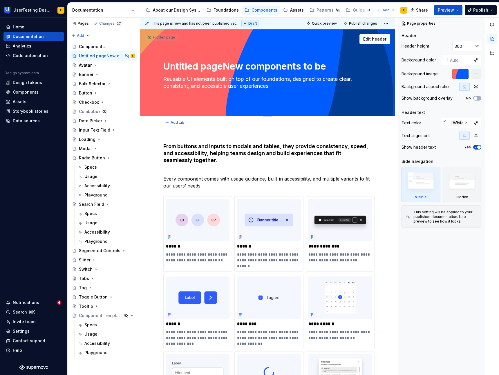
type textarea "Untitled pageNew components to be a"
type textarea "*"
type textarea "Untitled pageNew components to be ad"
type textarea "*"
type textarea "Untitled pageNew components to be add"
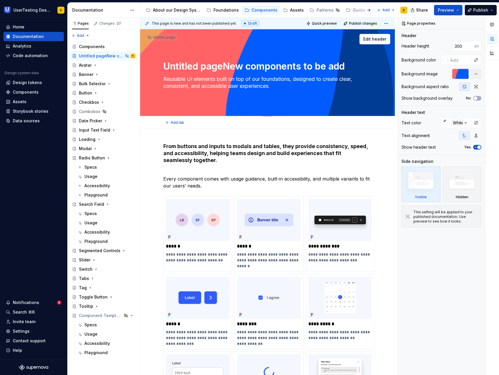
type textarea "*"
type textarea "Untitled pageNew components to be adde"
type textarea "*"
type textarea "Untitled pageNew components to be added"
drag, startPoint x: 224, startPoint y: 66, endPoint x: 162, endPoint y: 66, distance: 61.8
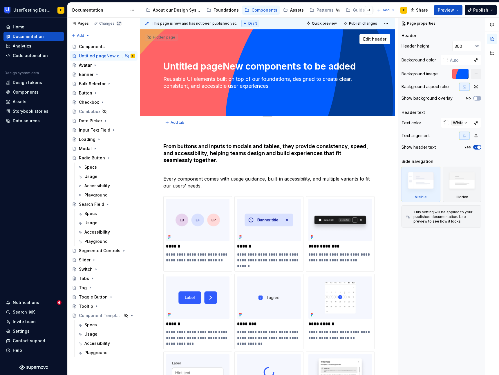
click at [162, 66] on textarea "Untitled pageNew components to be added" at bounding box center [266, 66] width 208 height 14
type textarea "*"
type textarea "New components to be added"
type textarea "*"
type textarea "New components to be added"
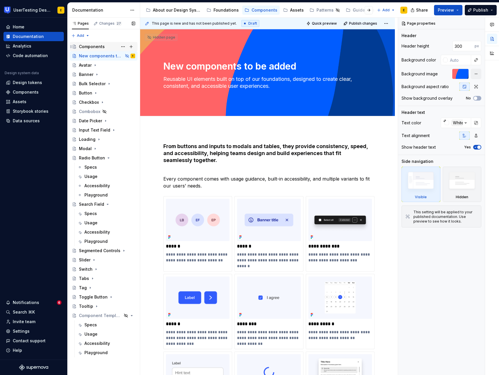
click at [100, 46] on div "Components" at bounding box center [92, 47] width 26 height 6
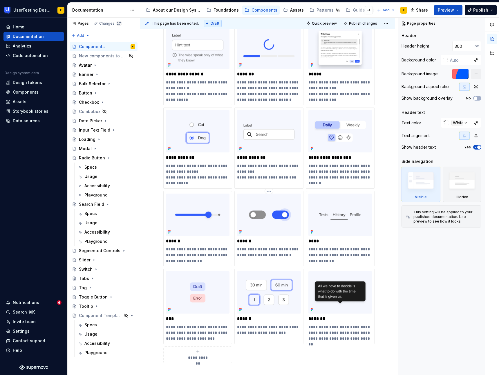
scroll to position [326, 0]
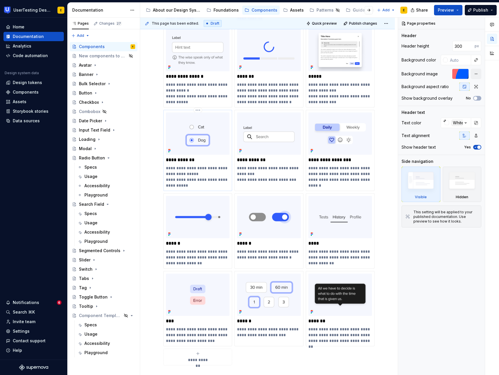
click at [173, 171] on p "**********" at bounding box center [198, 176] width 64 height 23
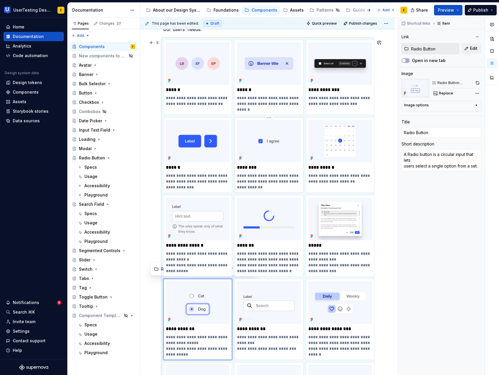
scroll to position [153, 0]
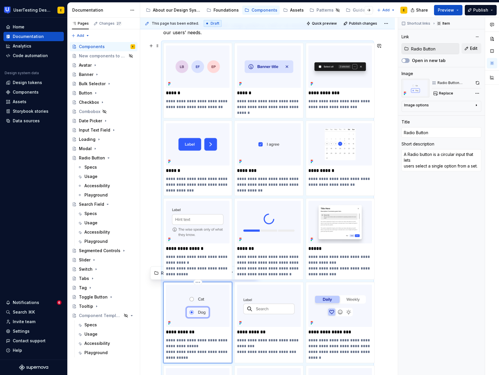
type textarea "*"
type textarea "A adio button is a circular input that lets users select a single option from a…"
type textarea "*"
type textarea "A Radio button is a circular input that lets users select a single option from …"
click at [186, 283] on div "**********" at bounding box center [197, 322] width 69 height 81
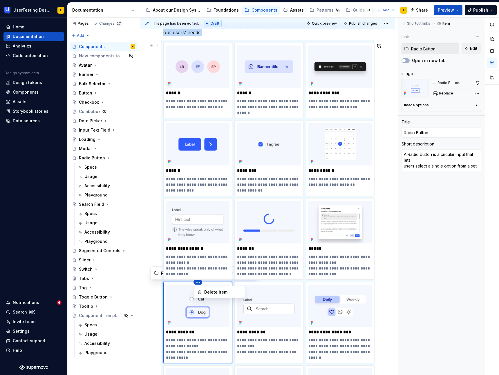
click at [198, 283] on html "UserTesting Design System E Home Documentation Analytics Code automation Design…" at bounding box center [249, 187] width 499 height 375
click at [211, 293] on div "Delete item" at bounding box center [223, 293] width 38 height 6
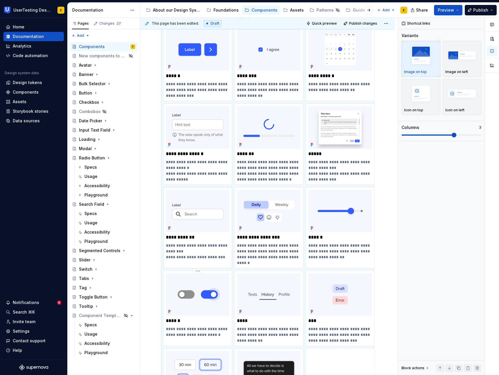
scroll to position [264, 0]
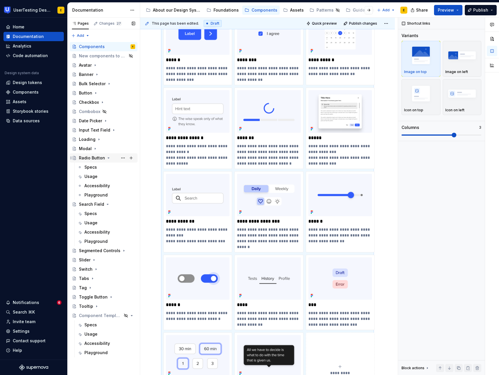
click at [107, 159] on icon "Page tree" at bounding box center [108, 158] width 5 height 5
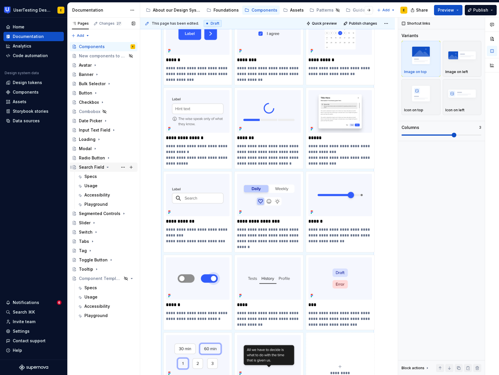
click at [106, 168] on icon "Page tree" at bounding box center [107, 167] width 5 height 5
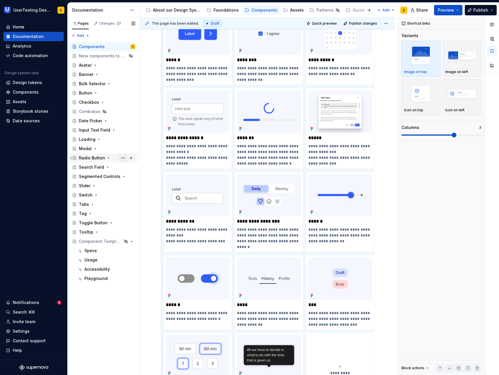
click at [124, 159] on button "Page tree" at bounding box center [123, 158] width 8 height 8
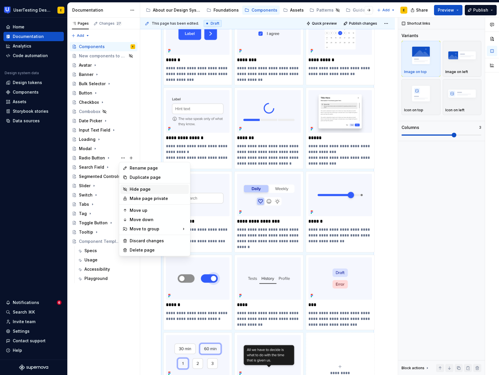
click at [146, 191] on div "Hide page" at bounding box center [158, 190] width 57 height 6
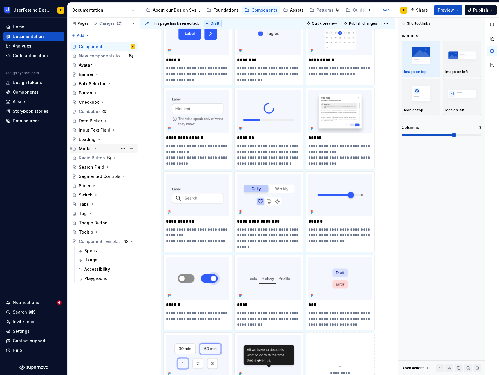
click at [86, 150] on div "Modal" at bounding box center [85, 149] width 13 height 6
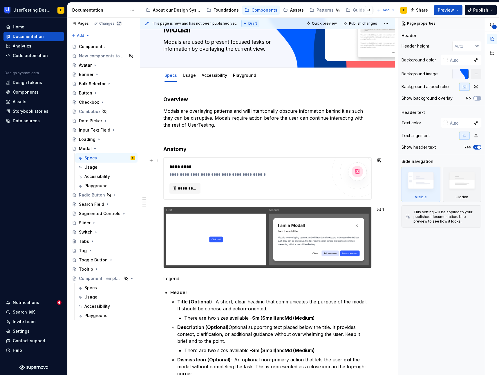
scroll to position [26, 0]
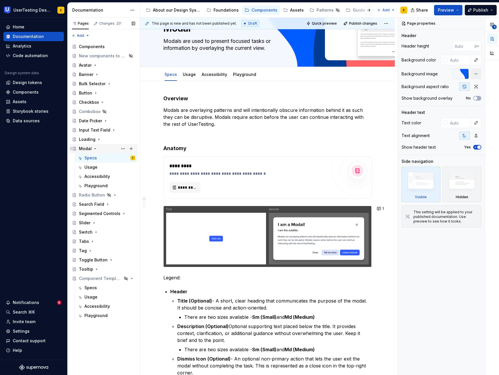
click at [95, 149] on icon "Page tree" at bounding box center [95, 149] width 1 height 1
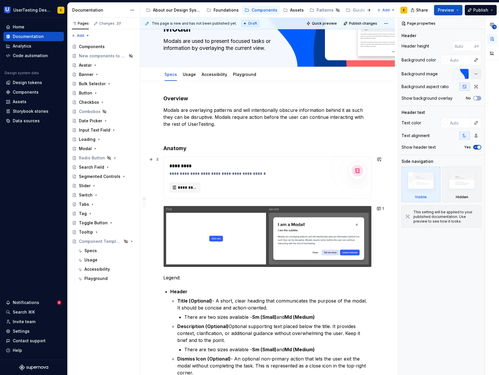
scroll to position [0, 0]
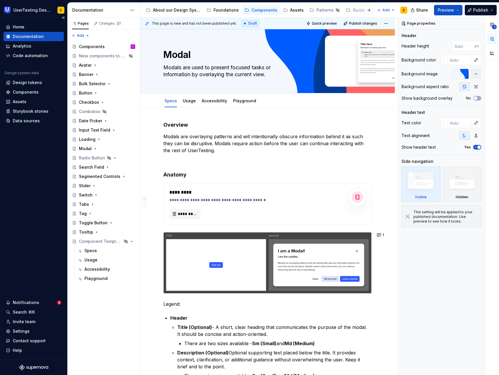
type textarea "*"
